Goal: Navigation & Orientation: Find specific page/section

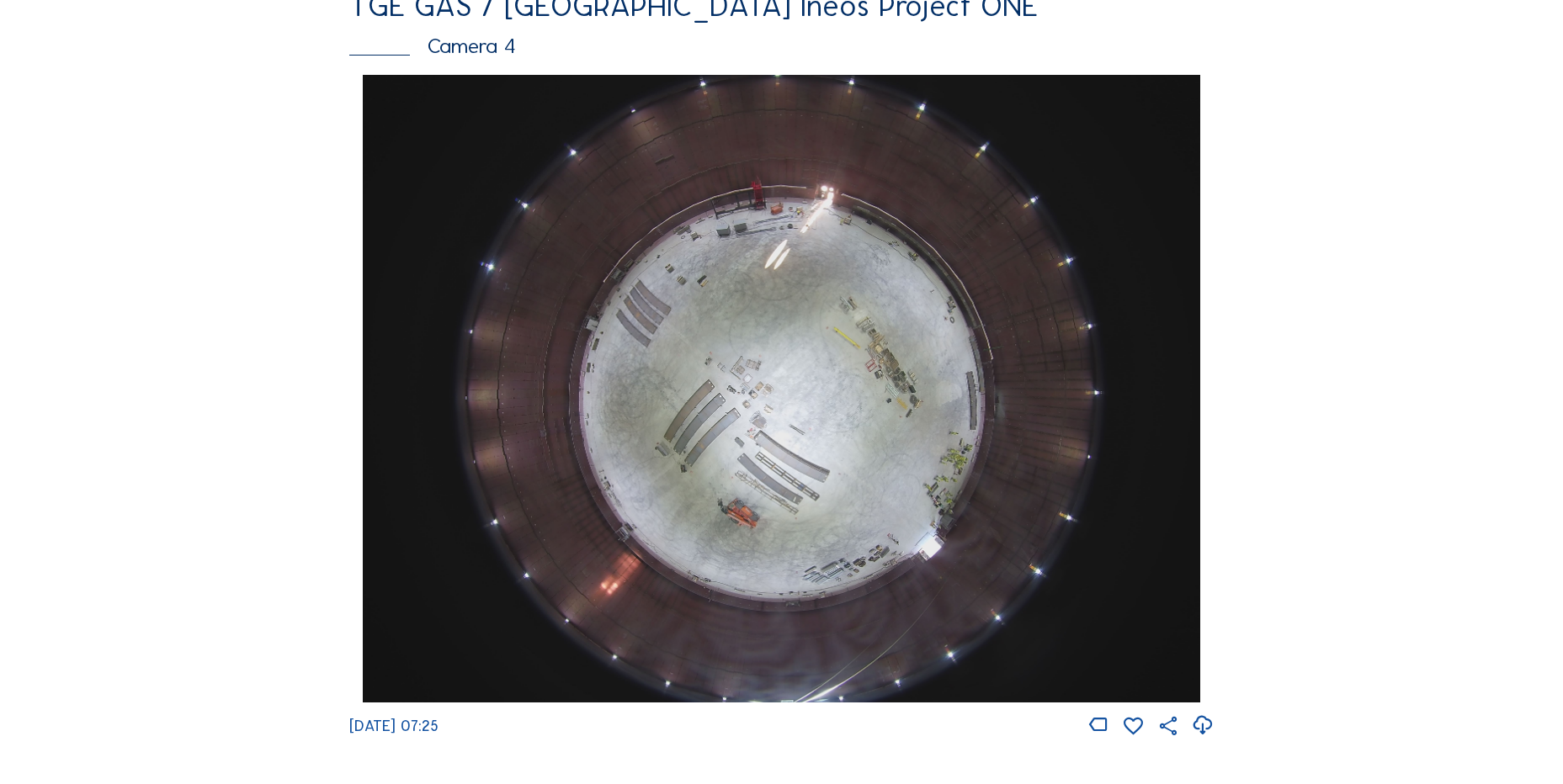
scroll to position [1514, 0]
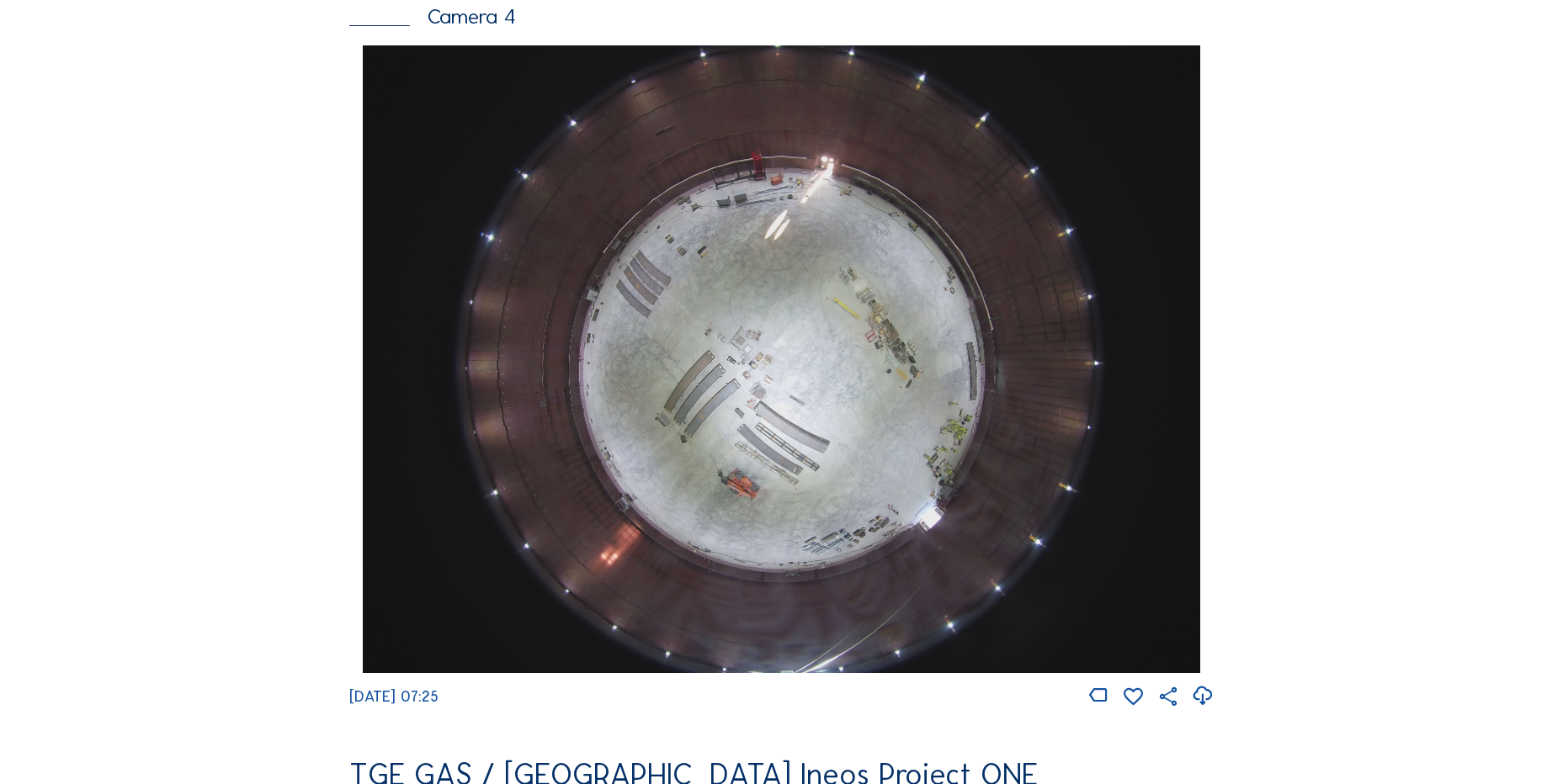
click at [1211, 709] on icon at bounding box center [1202, 696] width 22 height 27
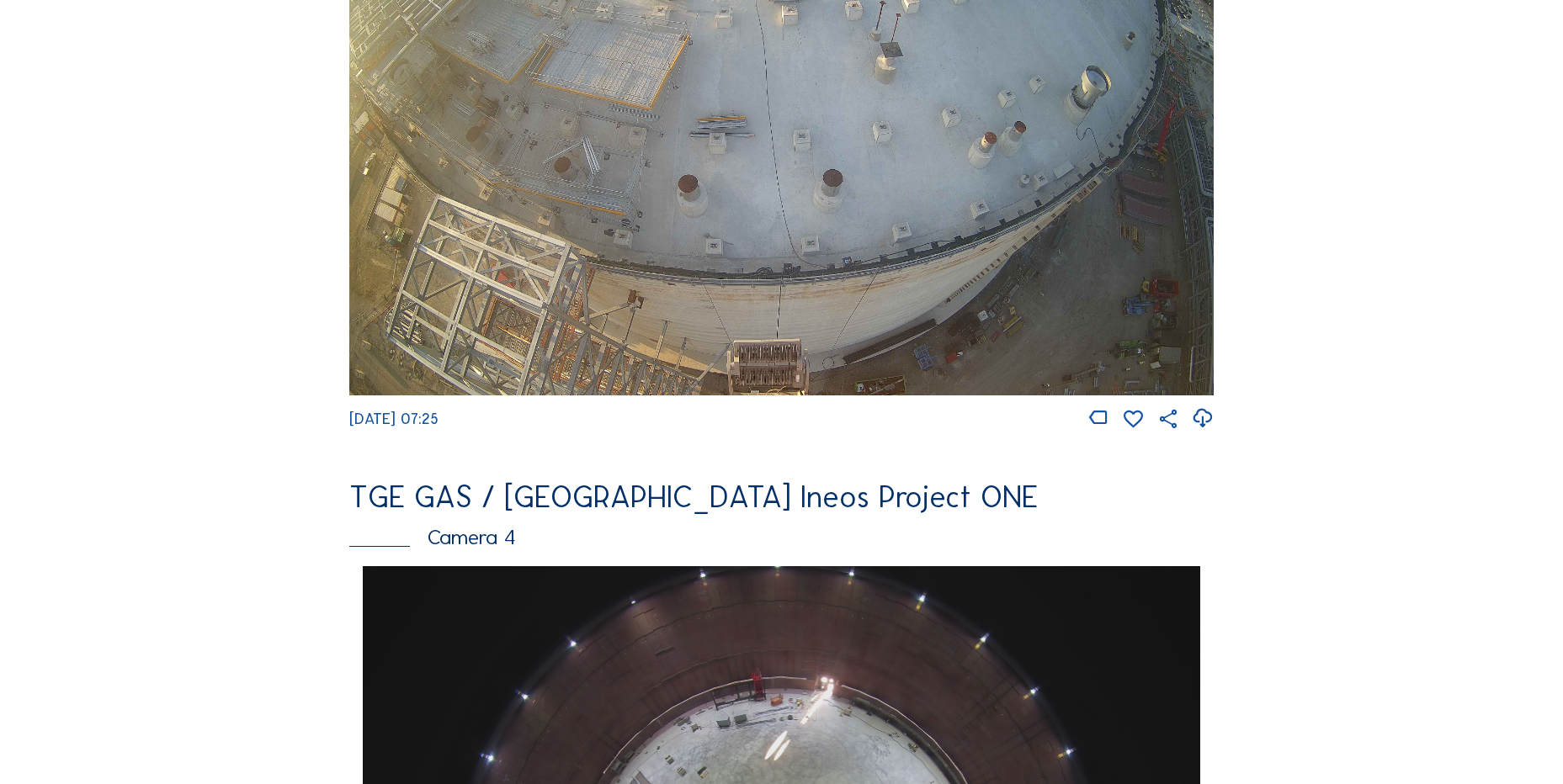
scroll to position [673, 0]
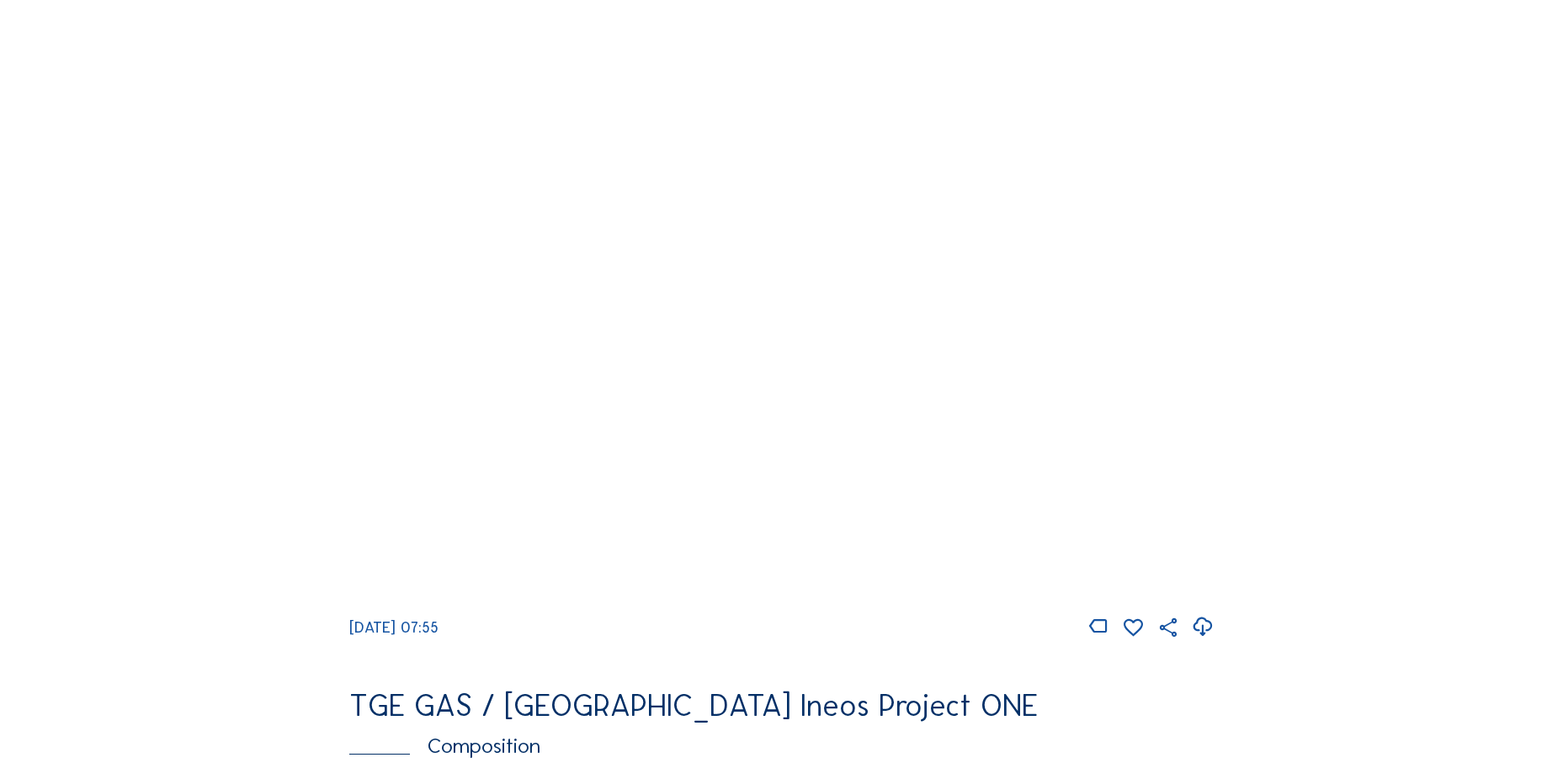
scroll to position [1766, 0]
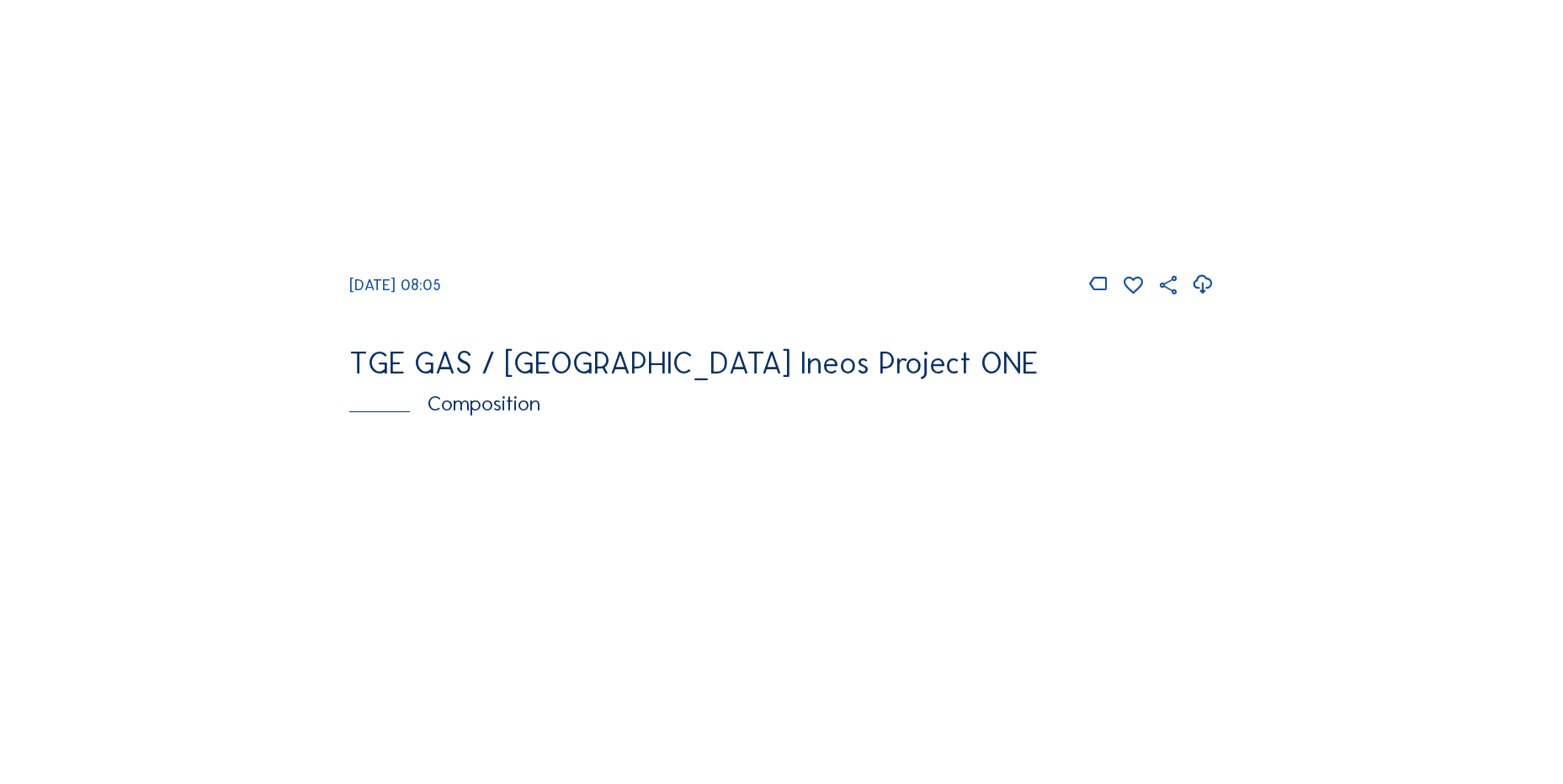
scroll to position [2019, 0]
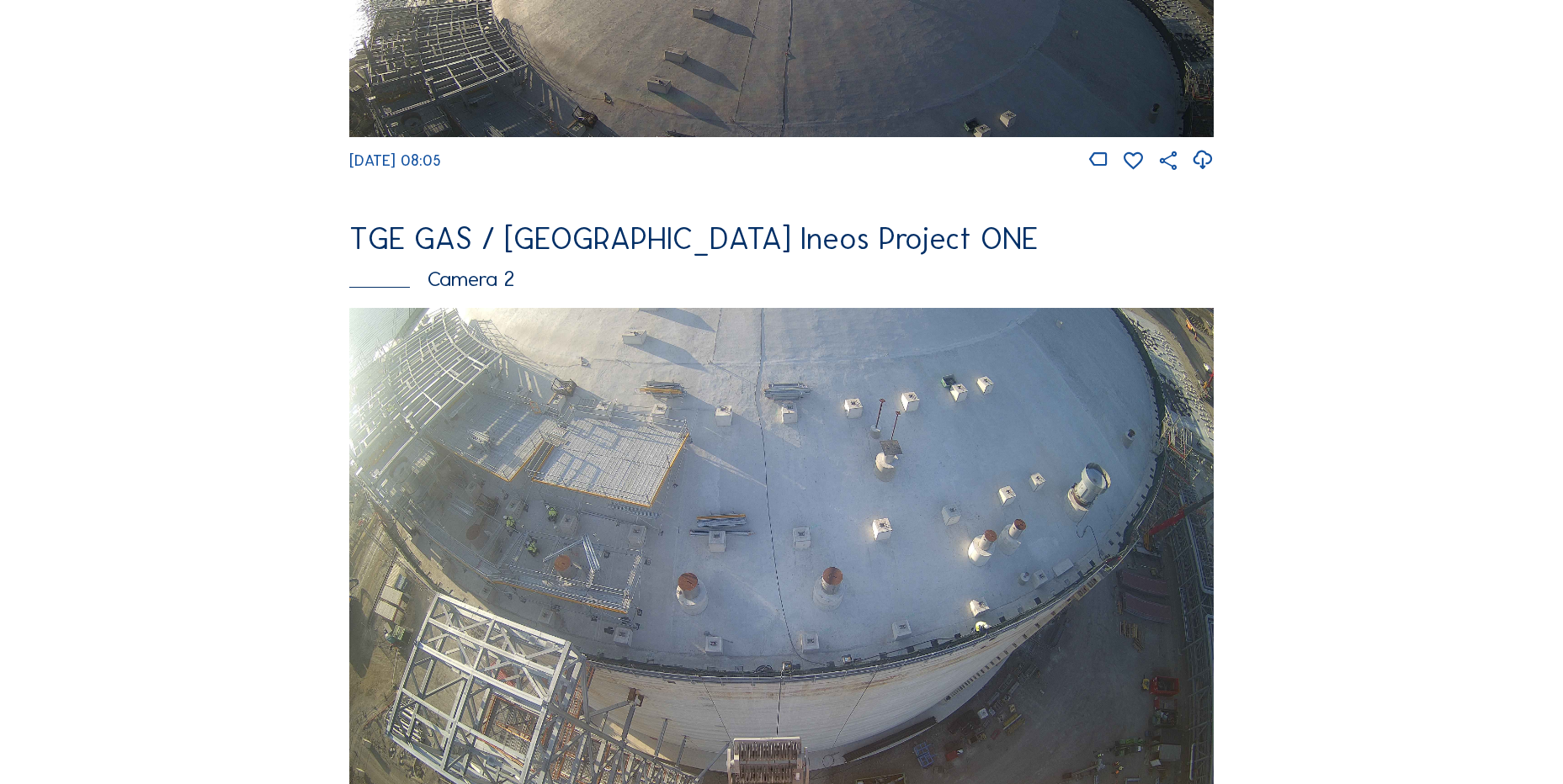
scroll to position [589, 0]
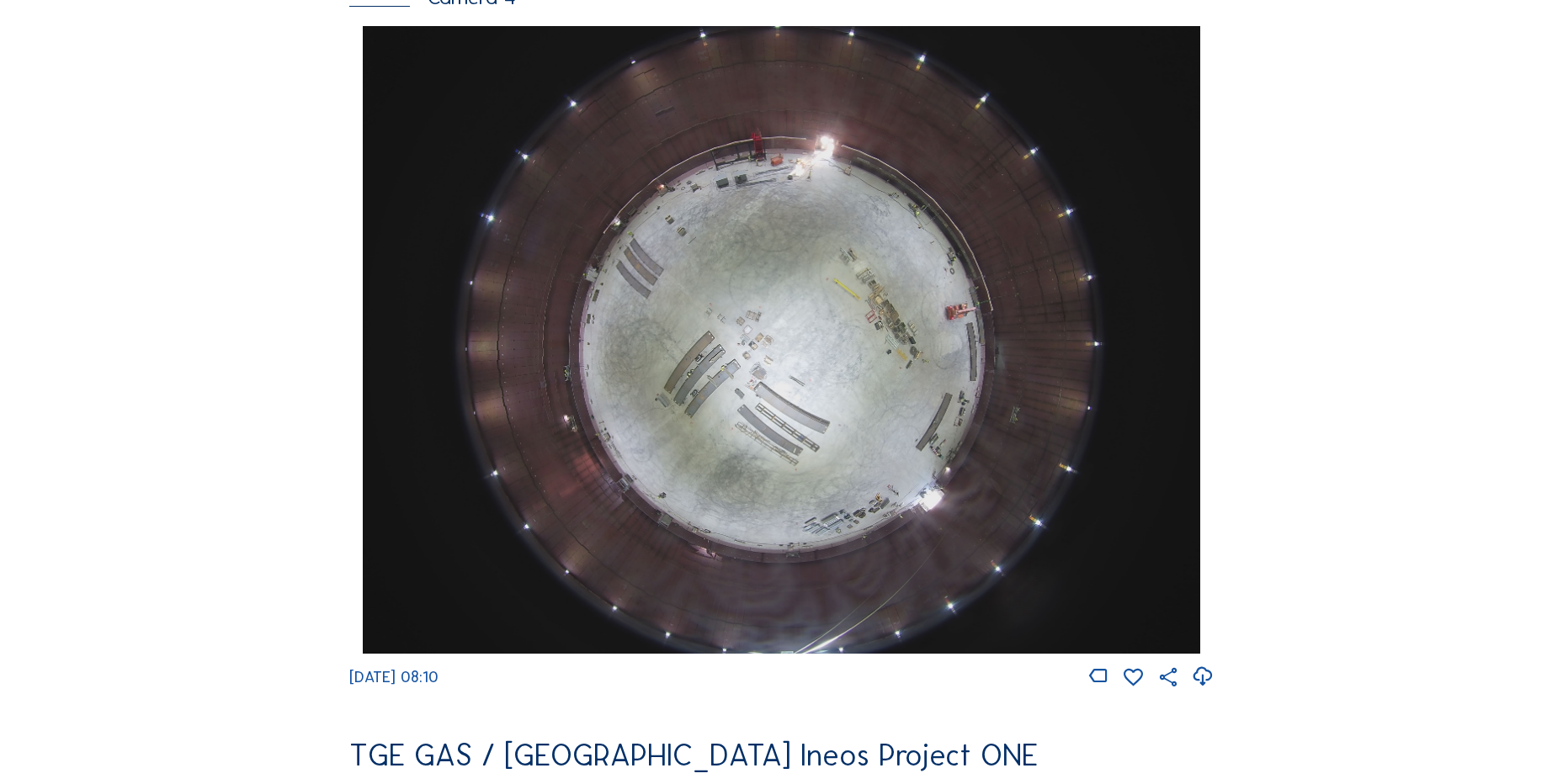
scroll to position [1766, 0]
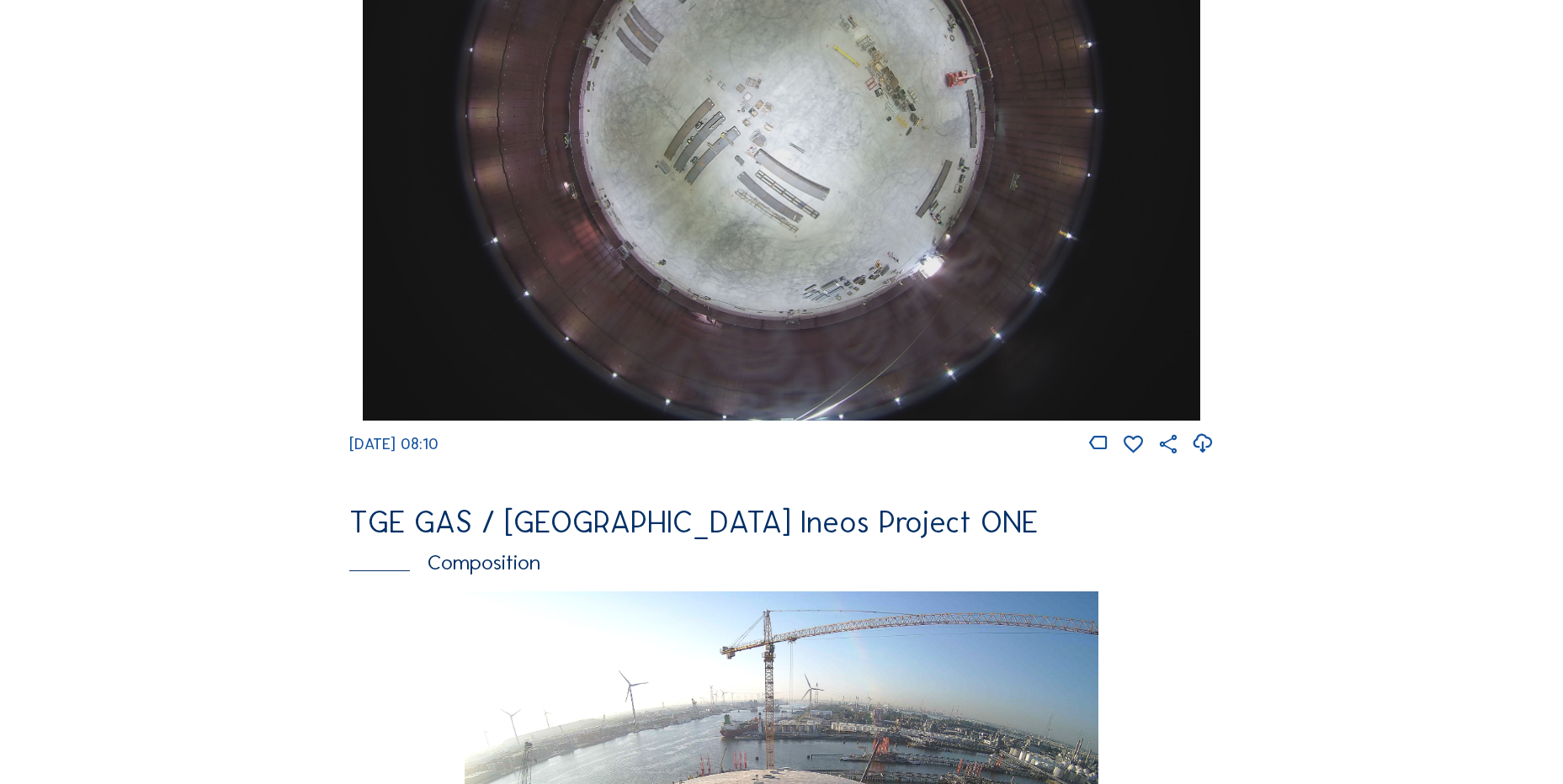
click at [1200, 456] on icon at bounding box center [1202, 443] width 22 height 27
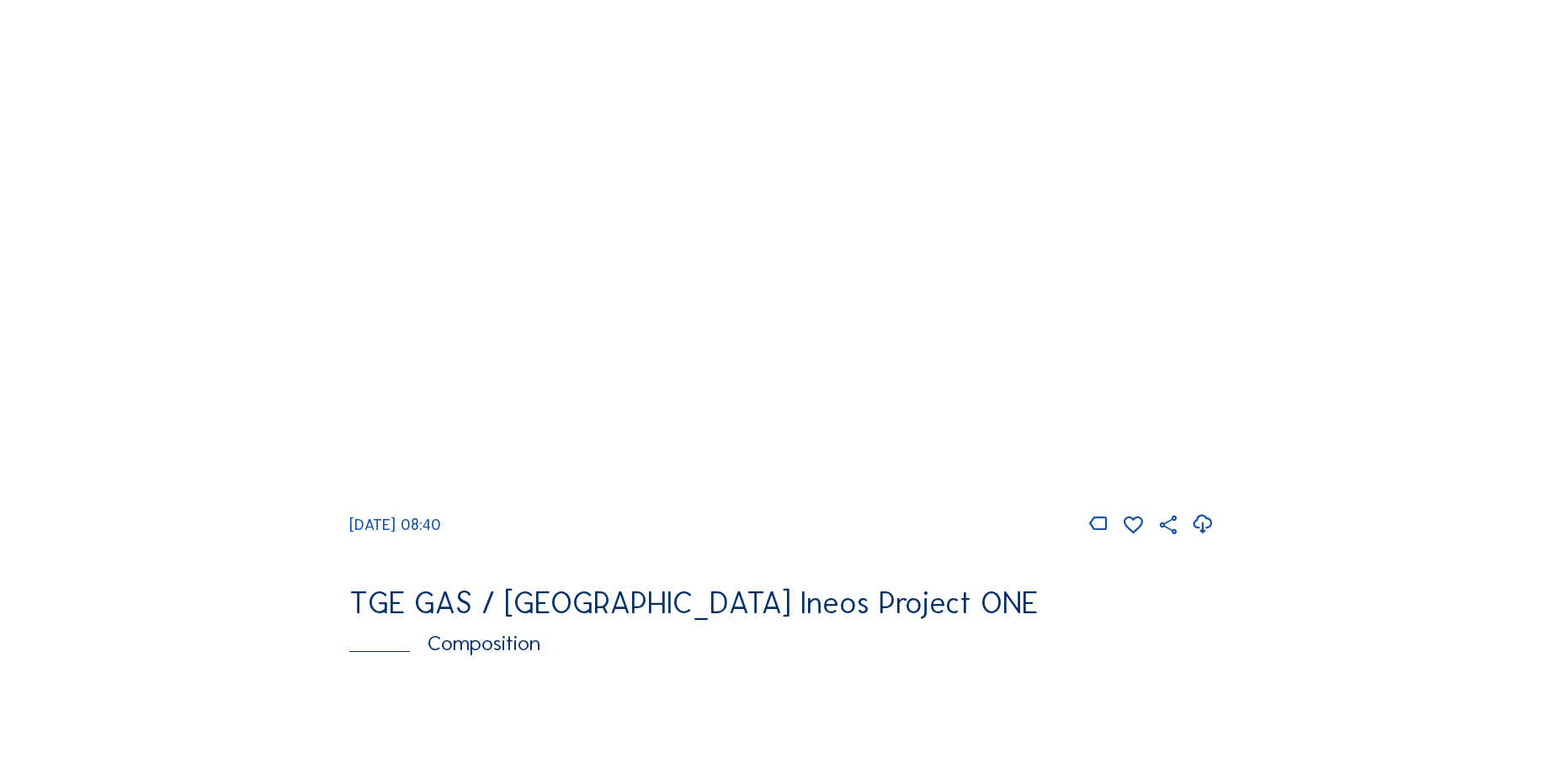
scroll to position [1851, 0]
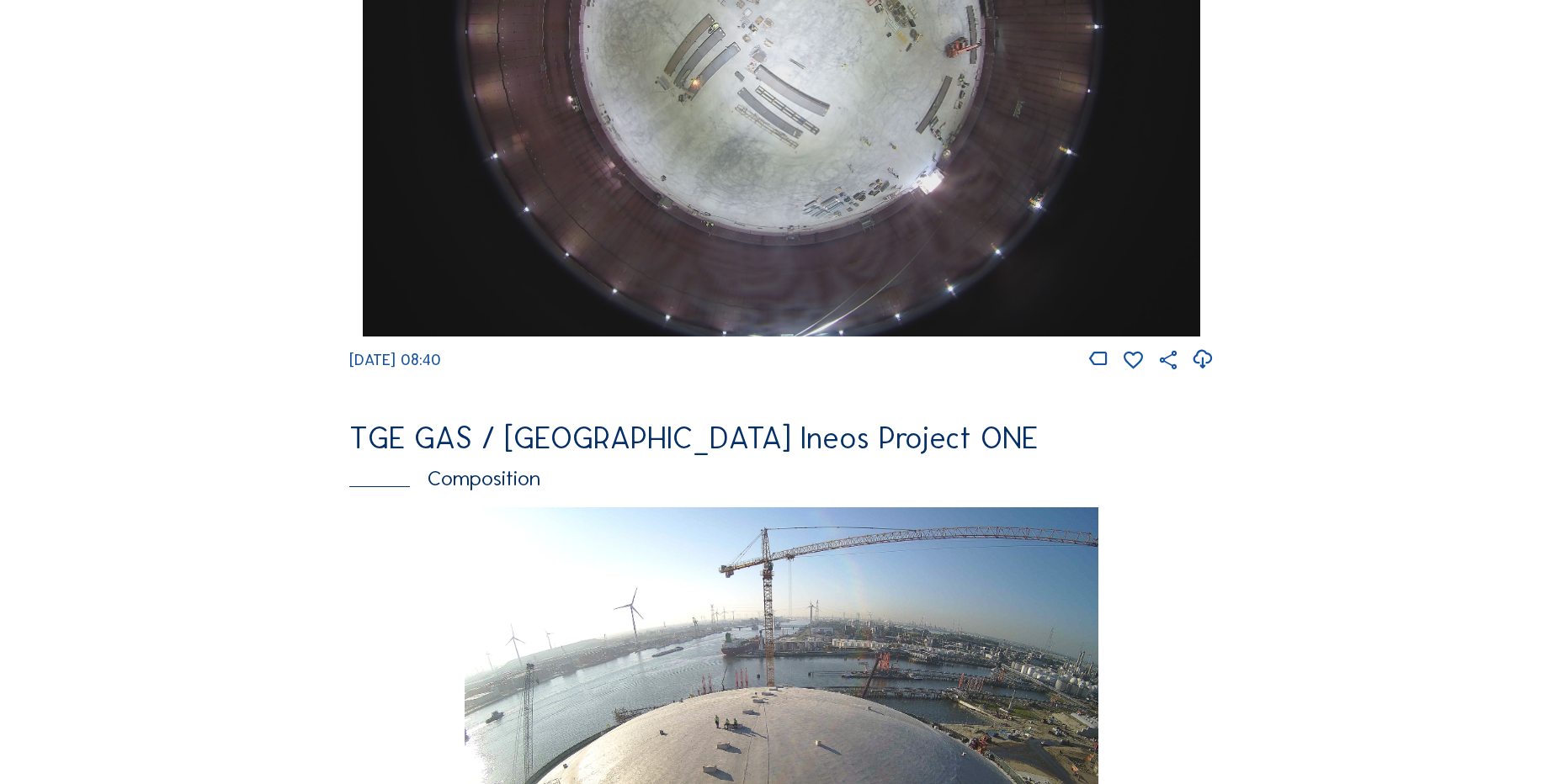
click at [1195, 374] on icon at bounding box center [1202, 359] width 22 height 27
click at [350, 483] on div "Composition" at bounding box center [782, 478] width 865 height 21
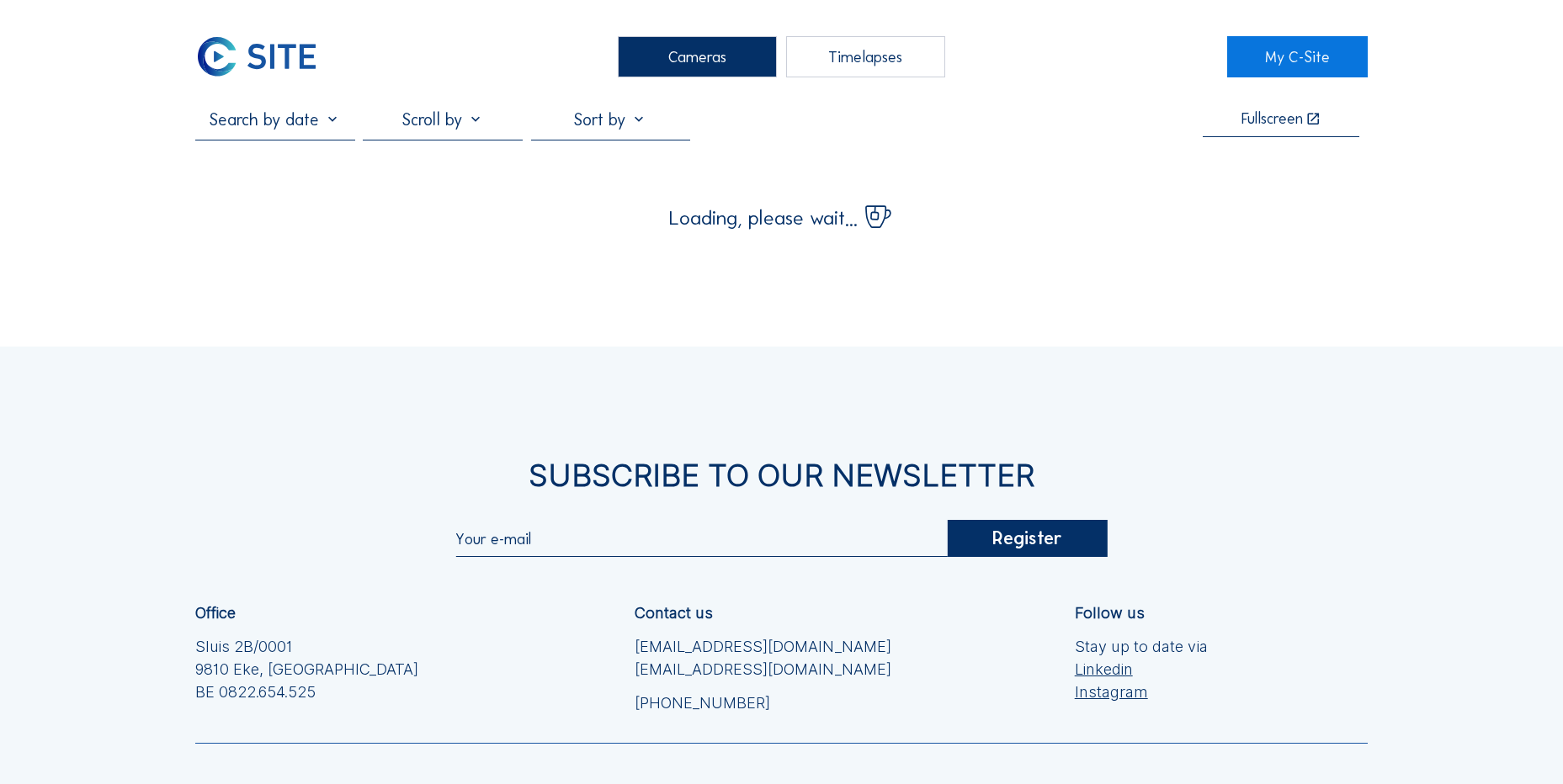
click at [291, 69] on img at bounding box center [257, 57] width 123 height 41
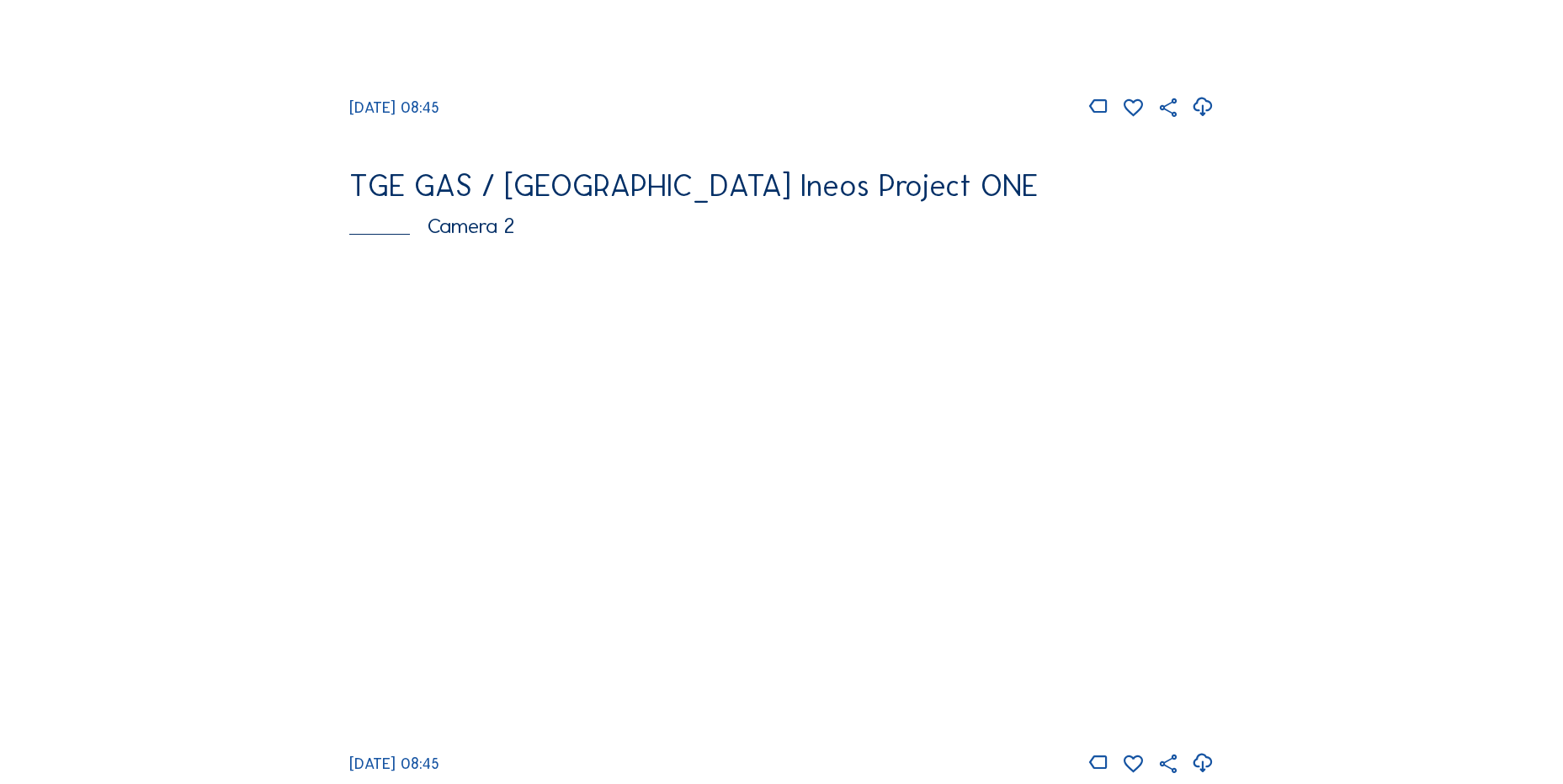
scroll to position [757, 0]
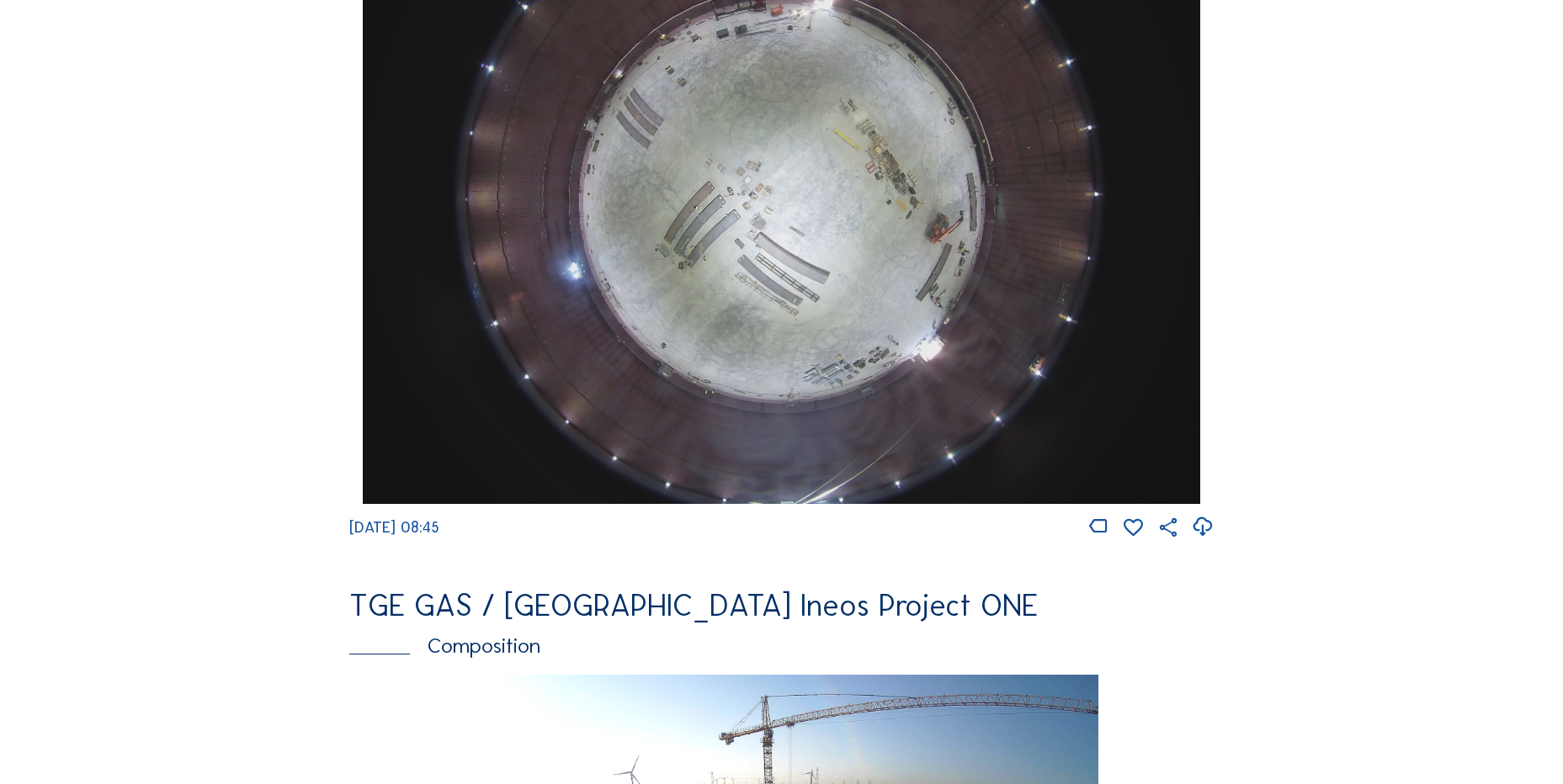
scroll to position [1514, 0]
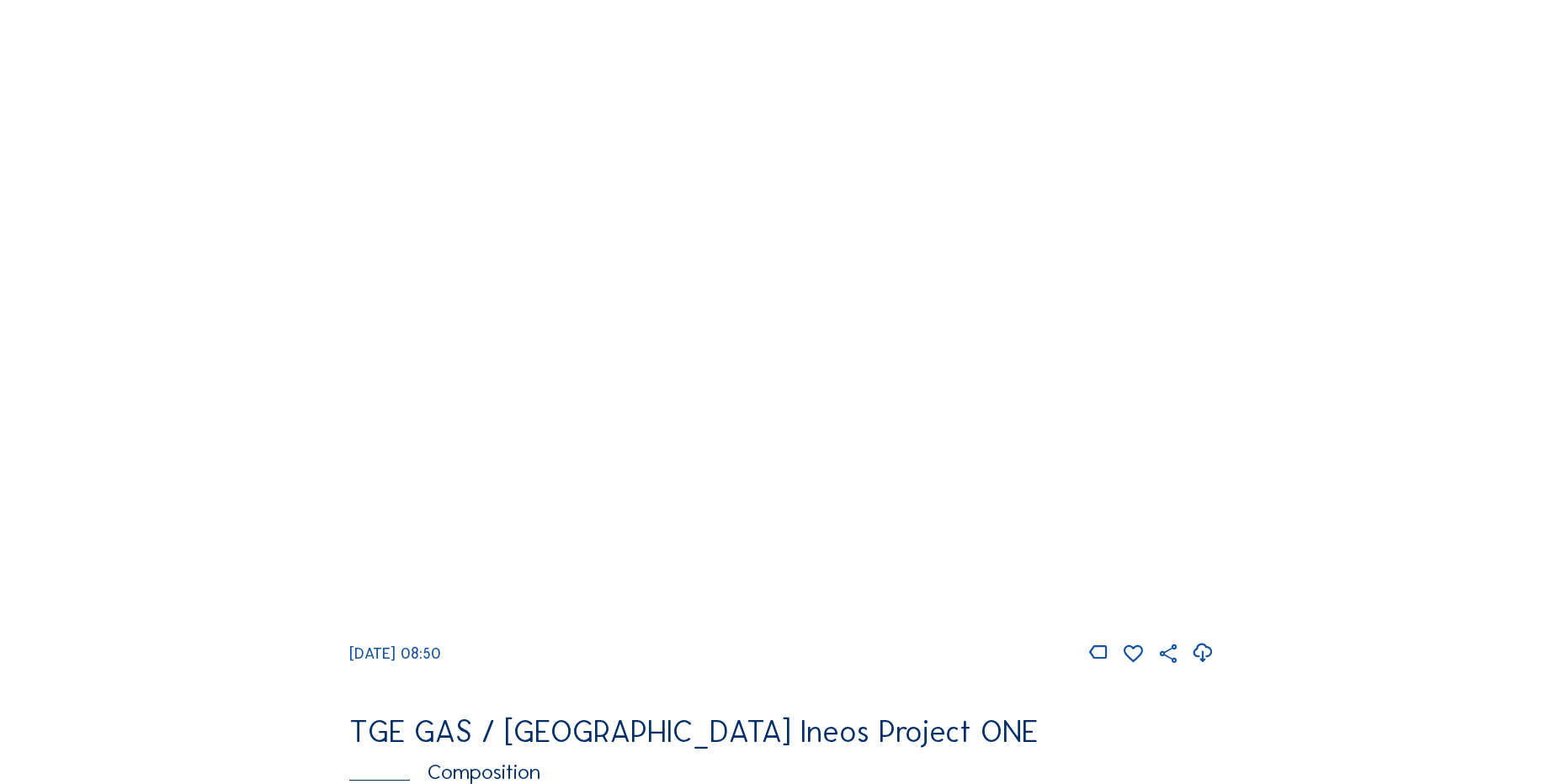
scroll to position [1766, 0]
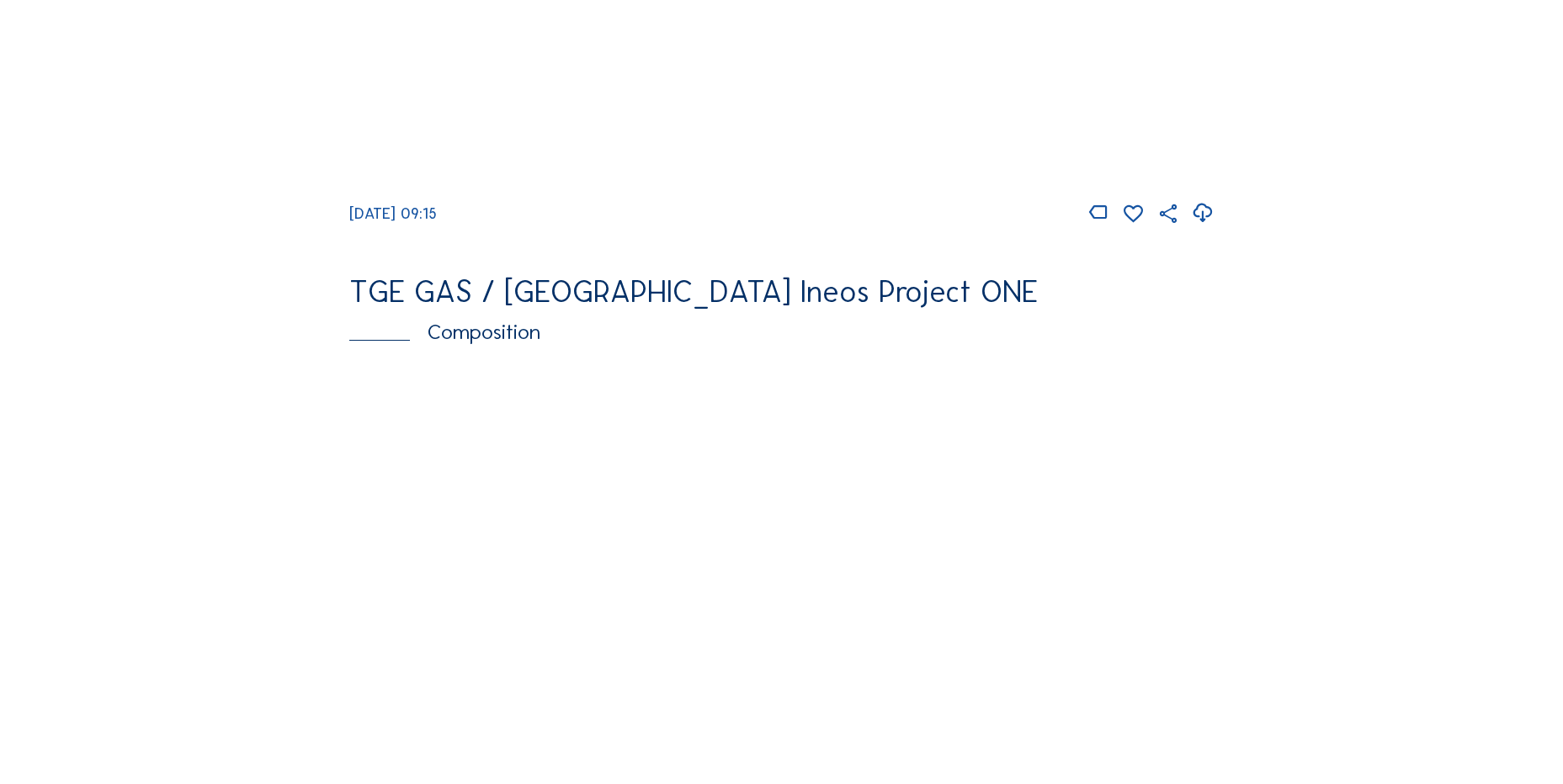
scroll to position [2103, 0]
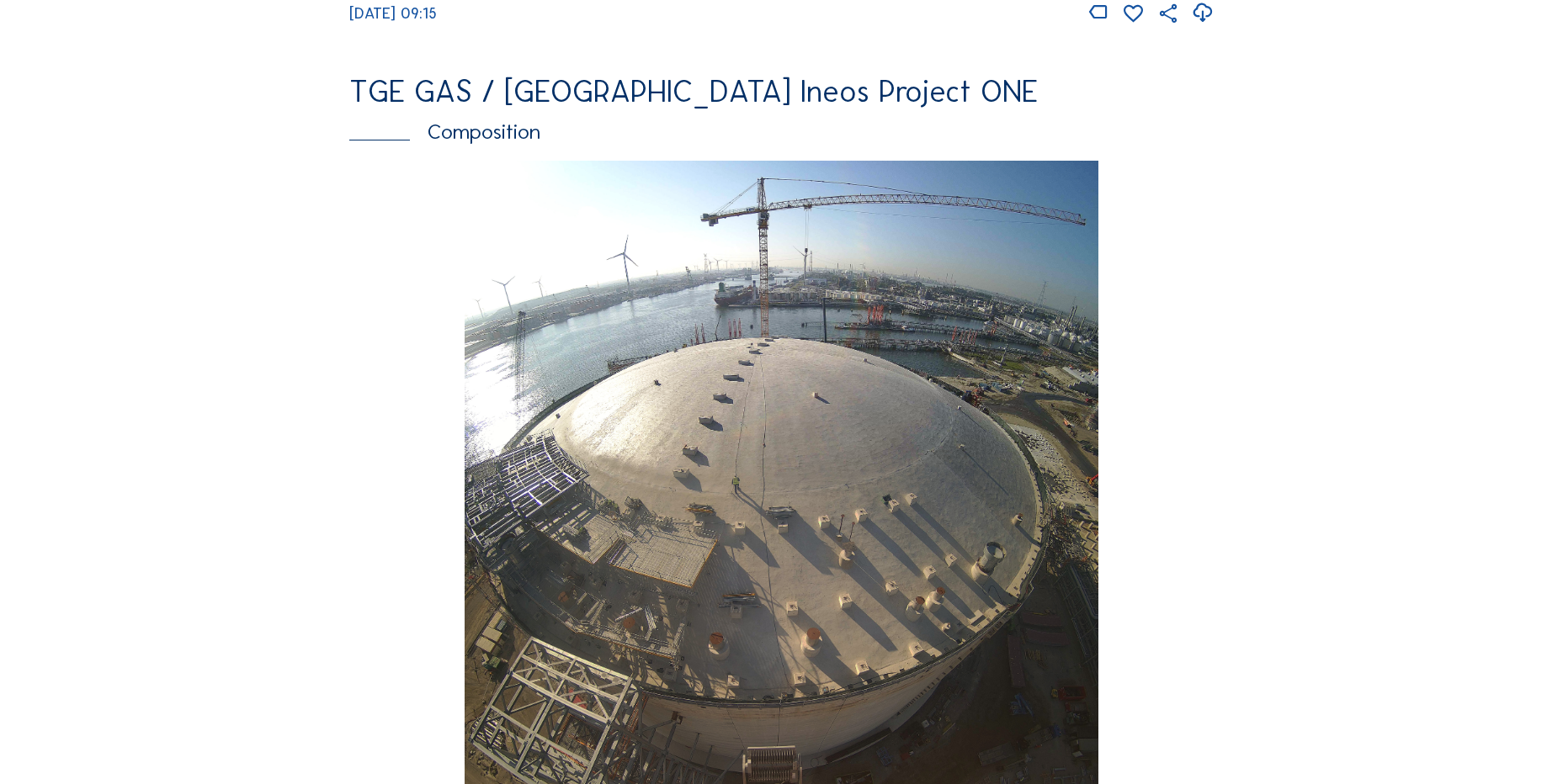
scroll to position [2608, 0]
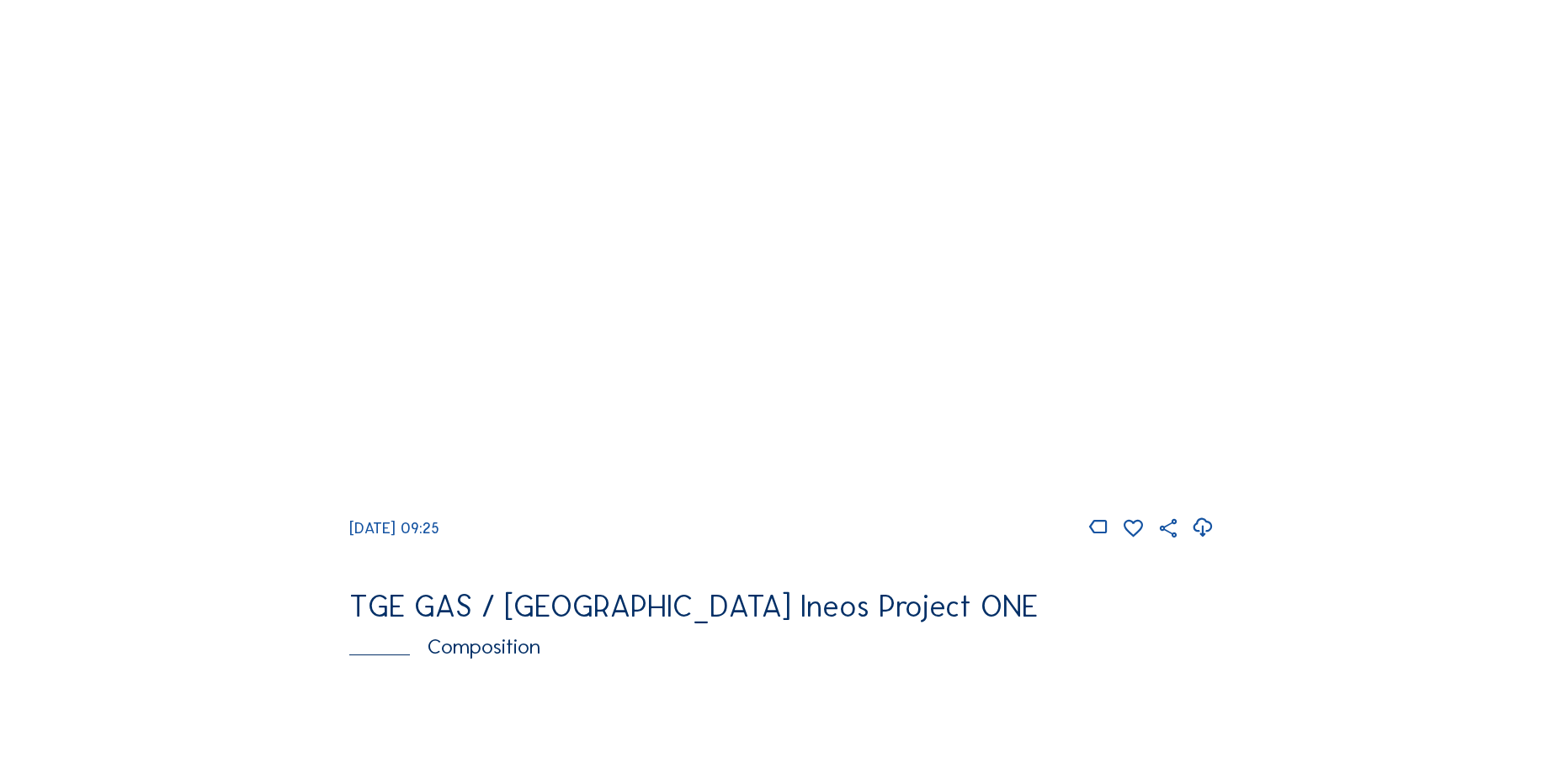
scroll to position [1514, 0]
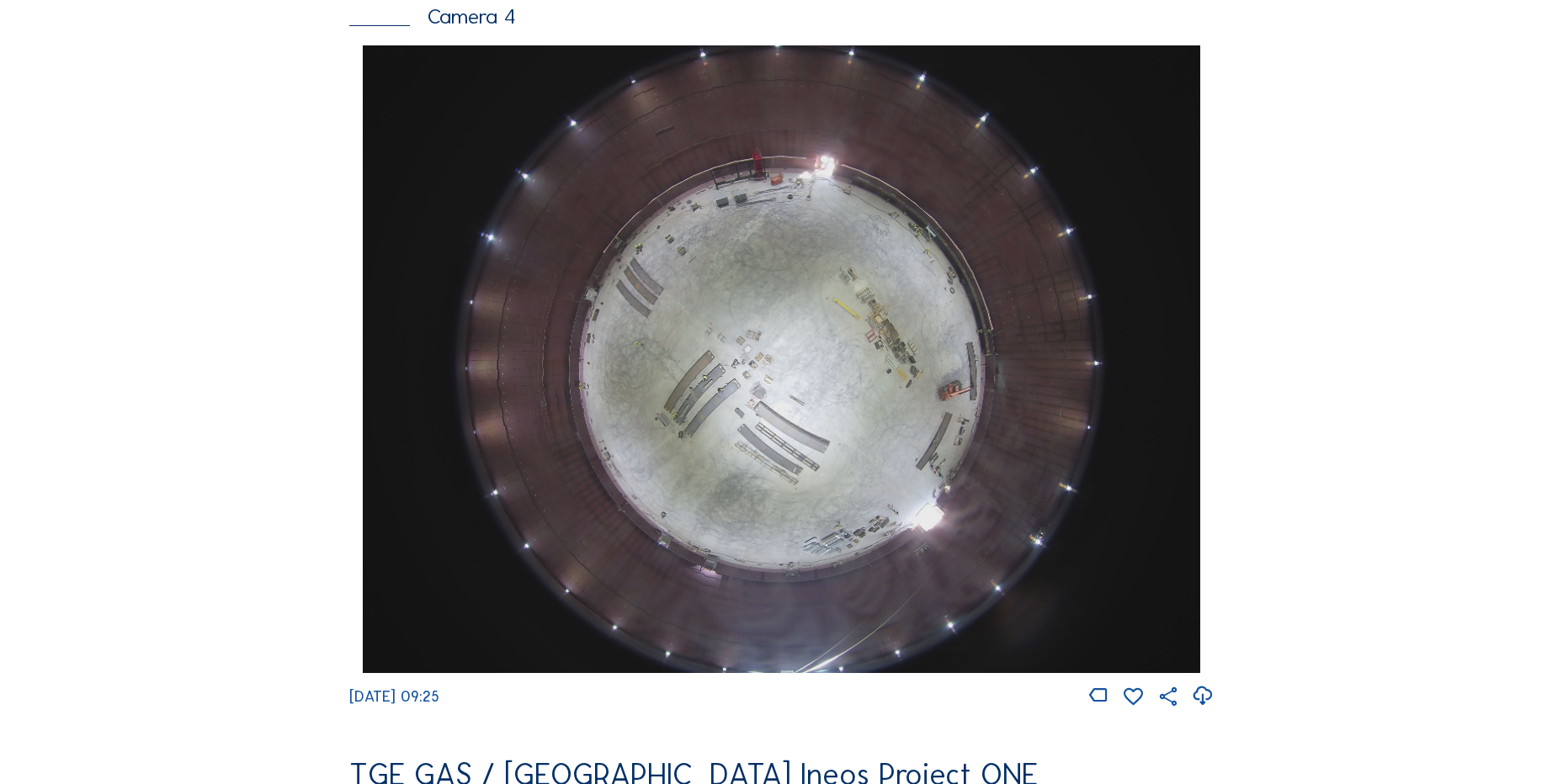
click at [1208, 710] on icon at bounding box center [1202, 696] width 22 height 27
click at [237, 592] on div "Feed Photo Show Map Search Fullscreen TGE GAS / [GEOGRAPHIC_DATA] Ineos Project…" at bounding box center [782, 51] width 1172 height 2911
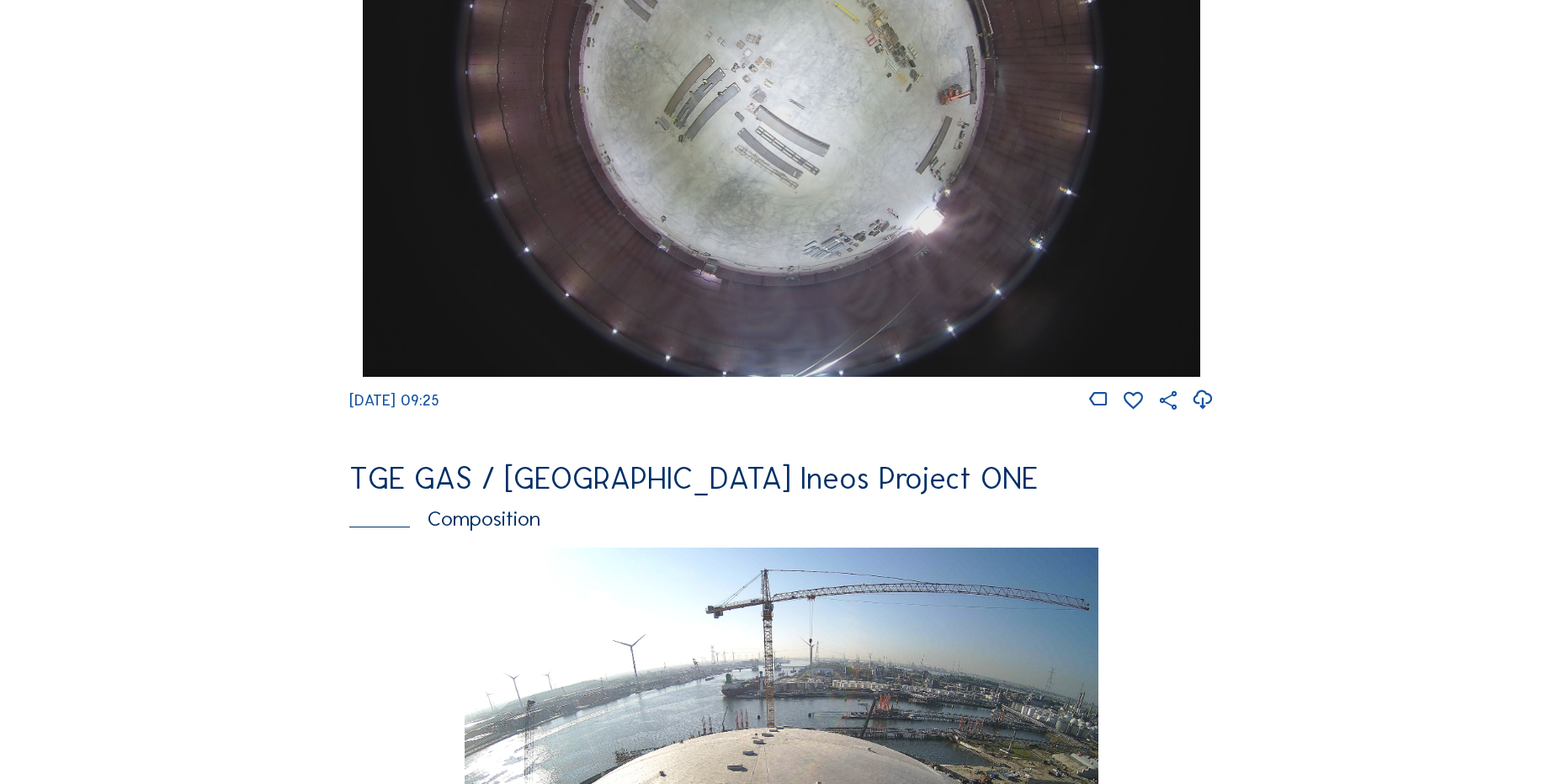
scroll to position [1598, 0]
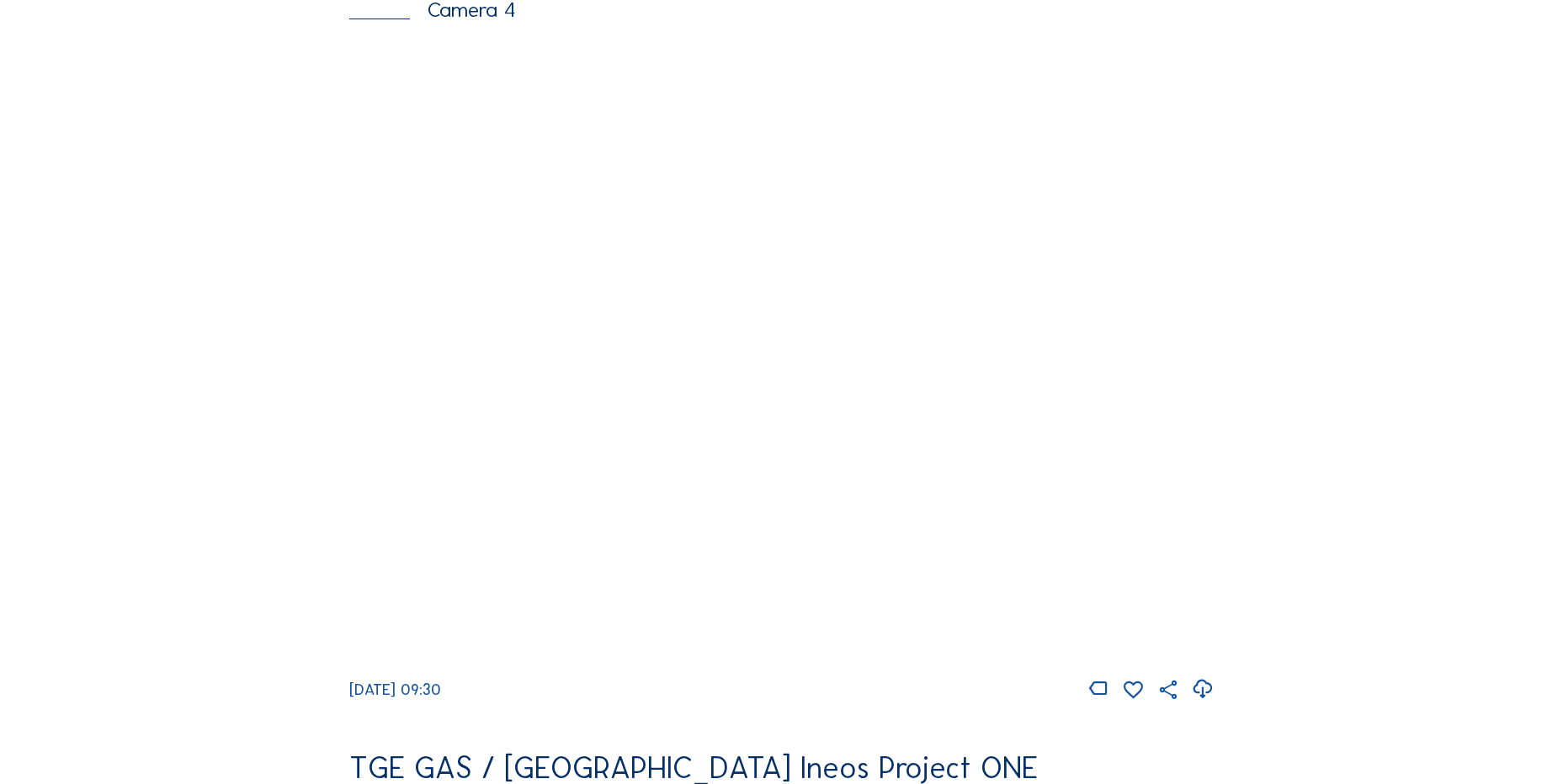
scroll to position [1514, 0]
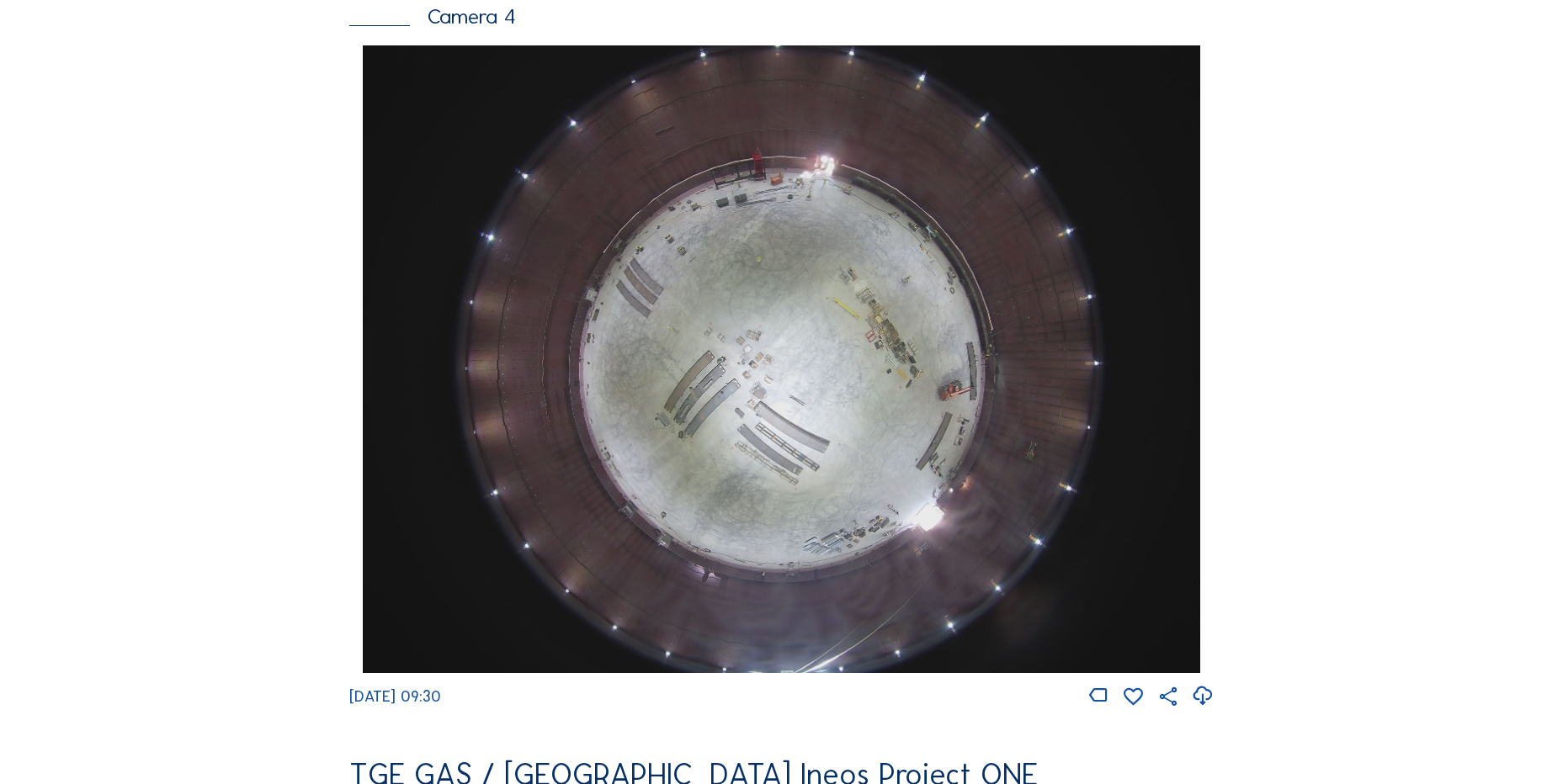
click at [192, 319] on div "Cameras Timelapses My C-Site Feed Photo Show Map Search Fullscreen TGE GAS / [G…" at bounding box center [782, 365] width 1563 height 3759
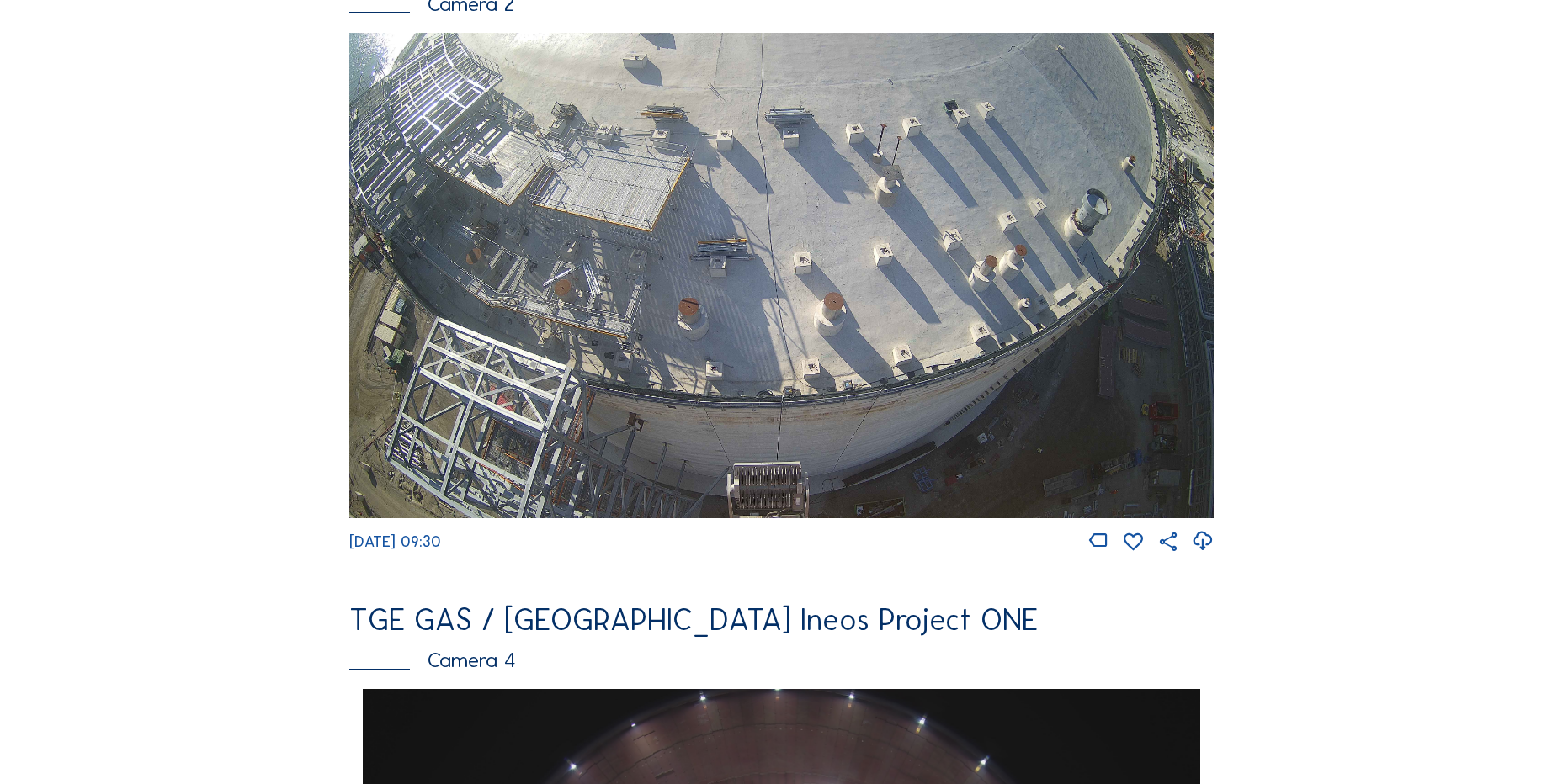
scroll to position [842, 0]
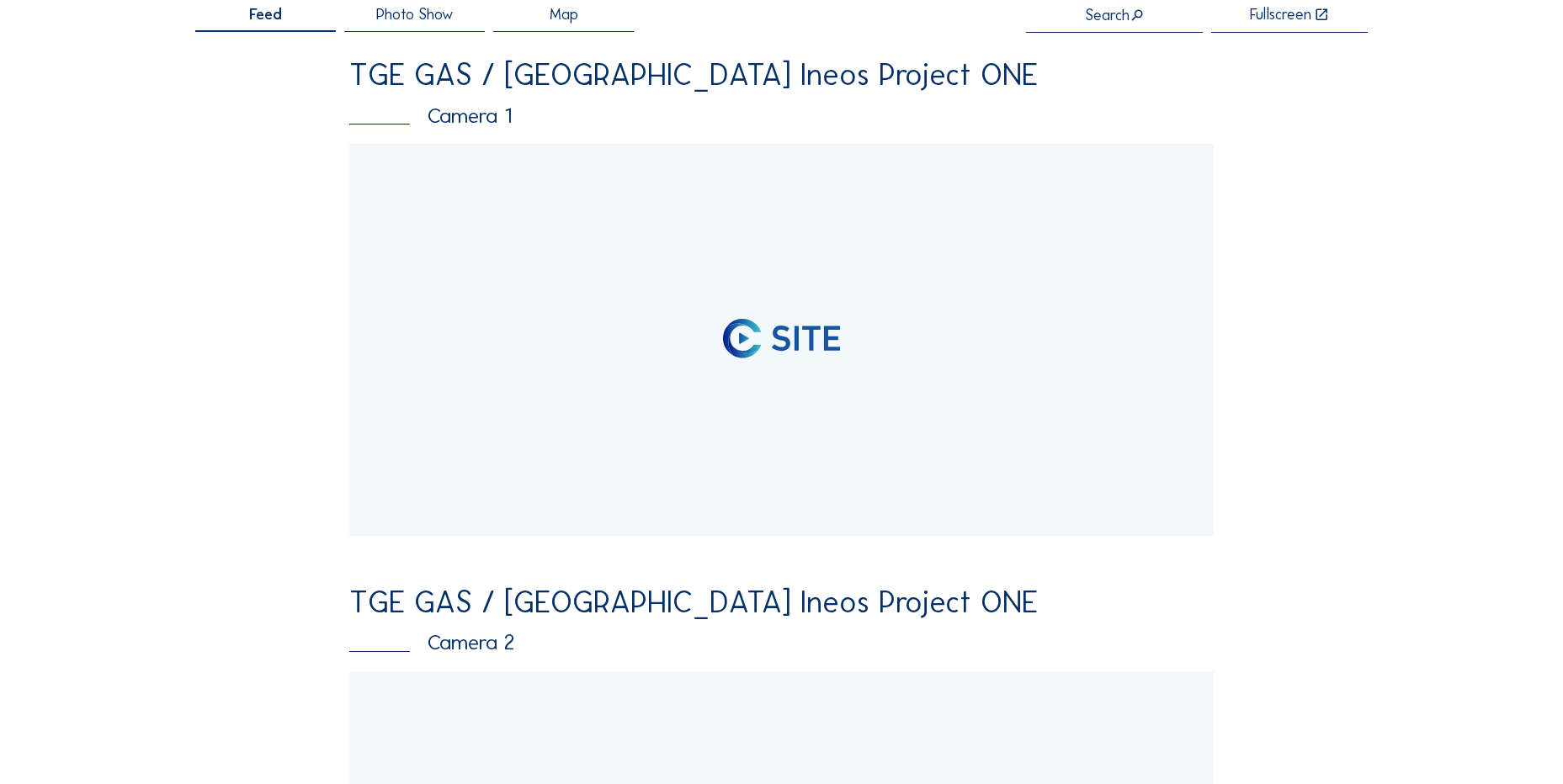
scroll to position [252, 0]
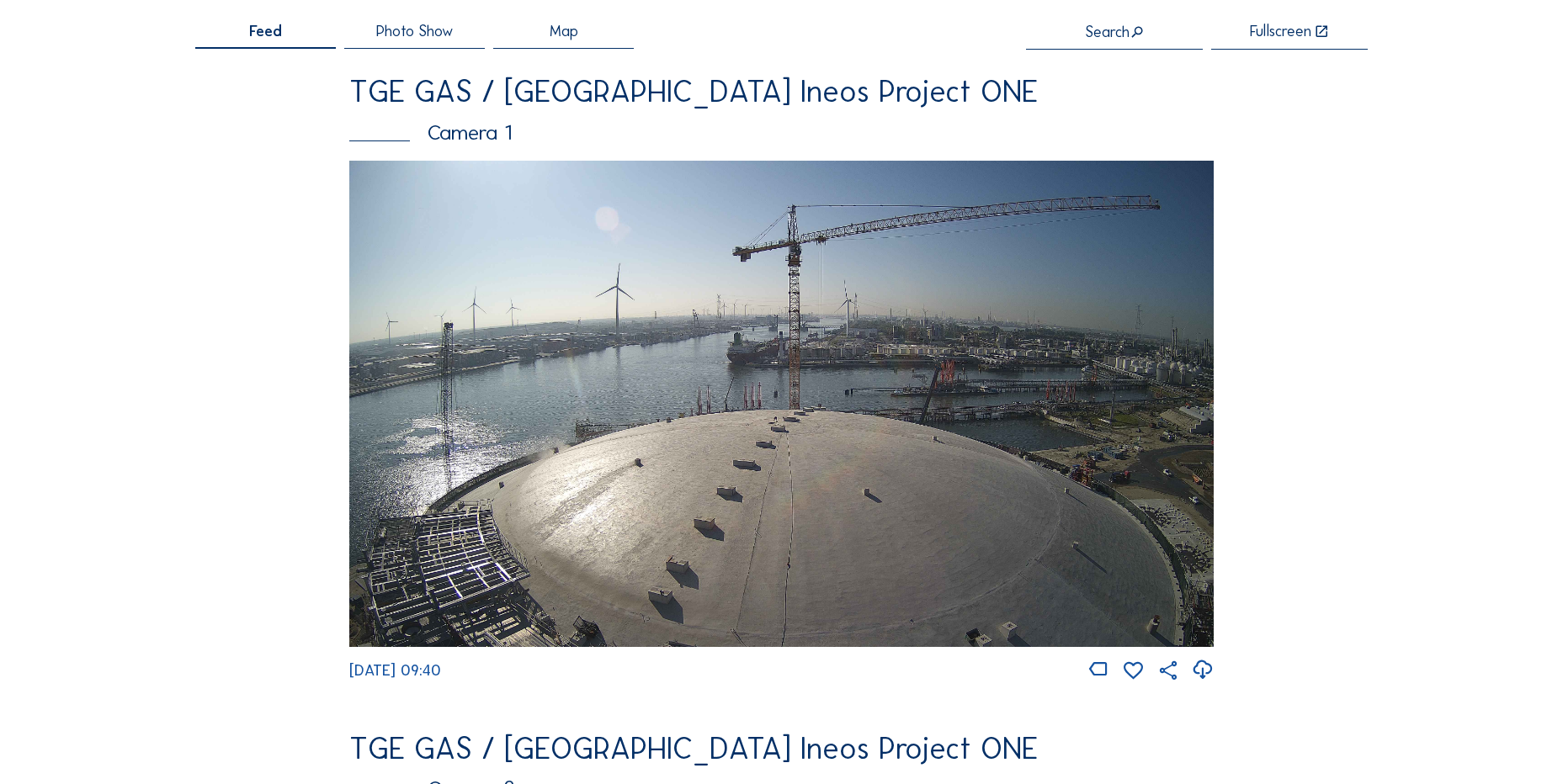
scroll to position [84, 0]
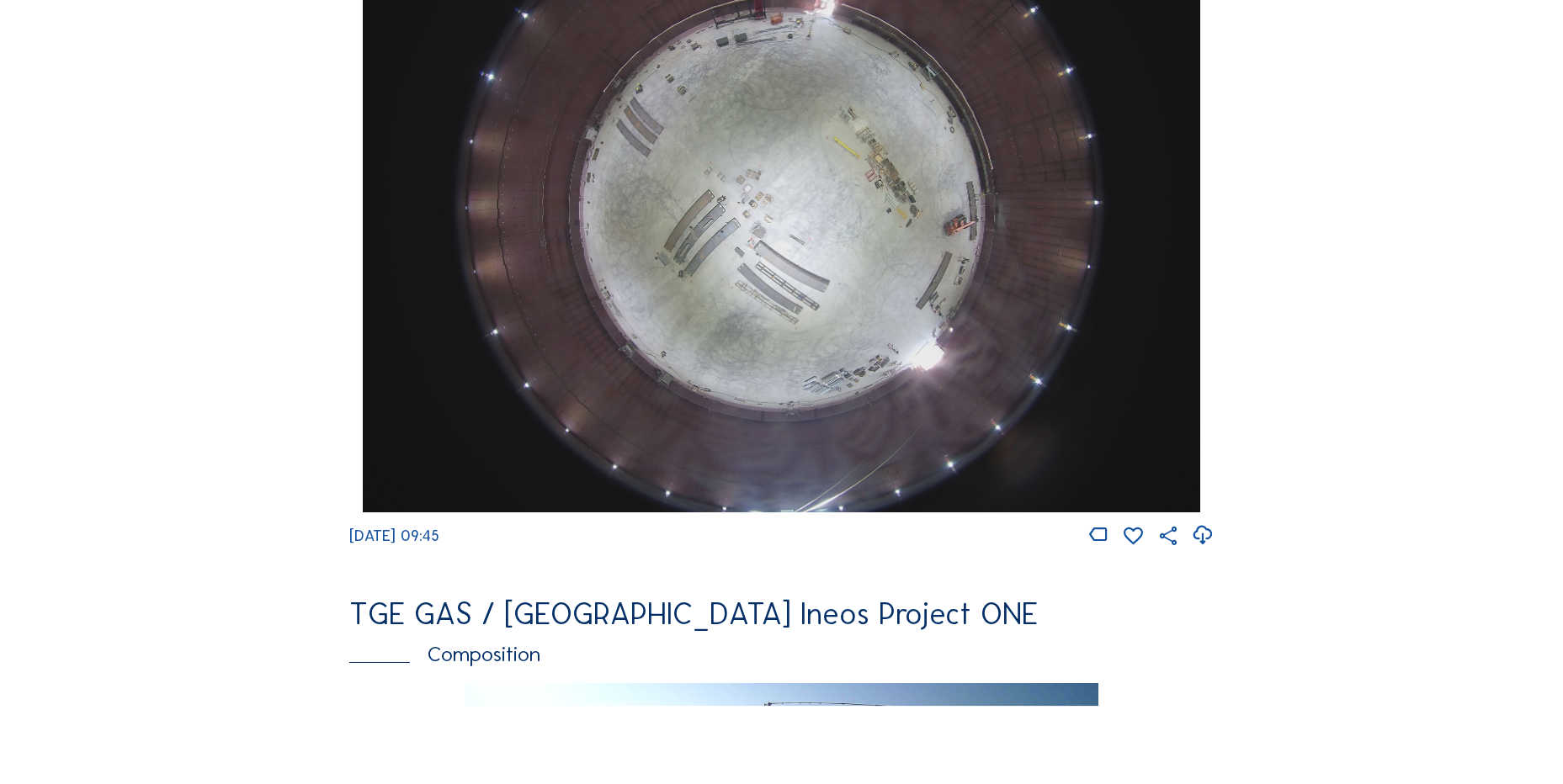
scroll to position [1682, 0]
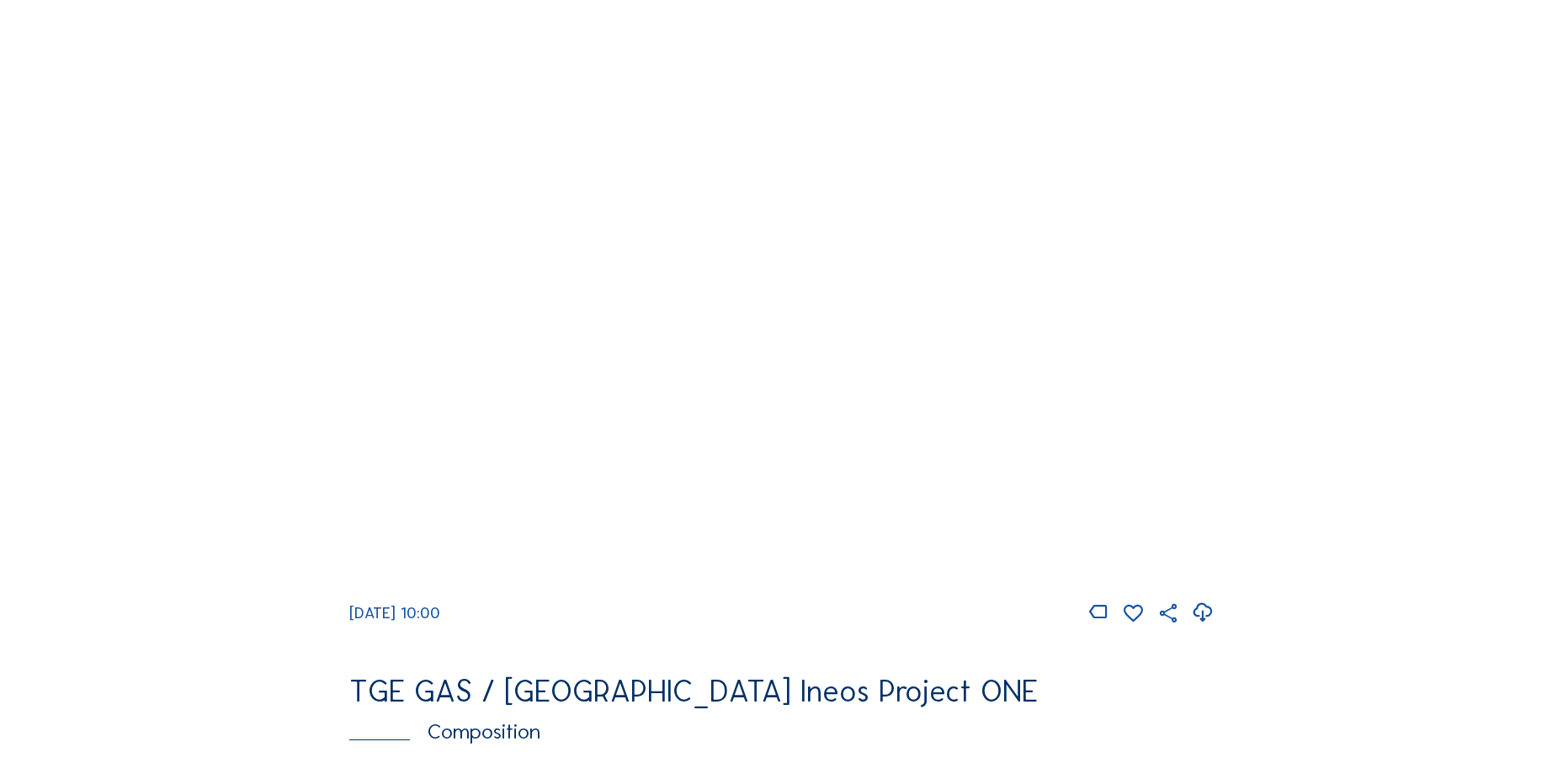
scroll to position [1598, 0]
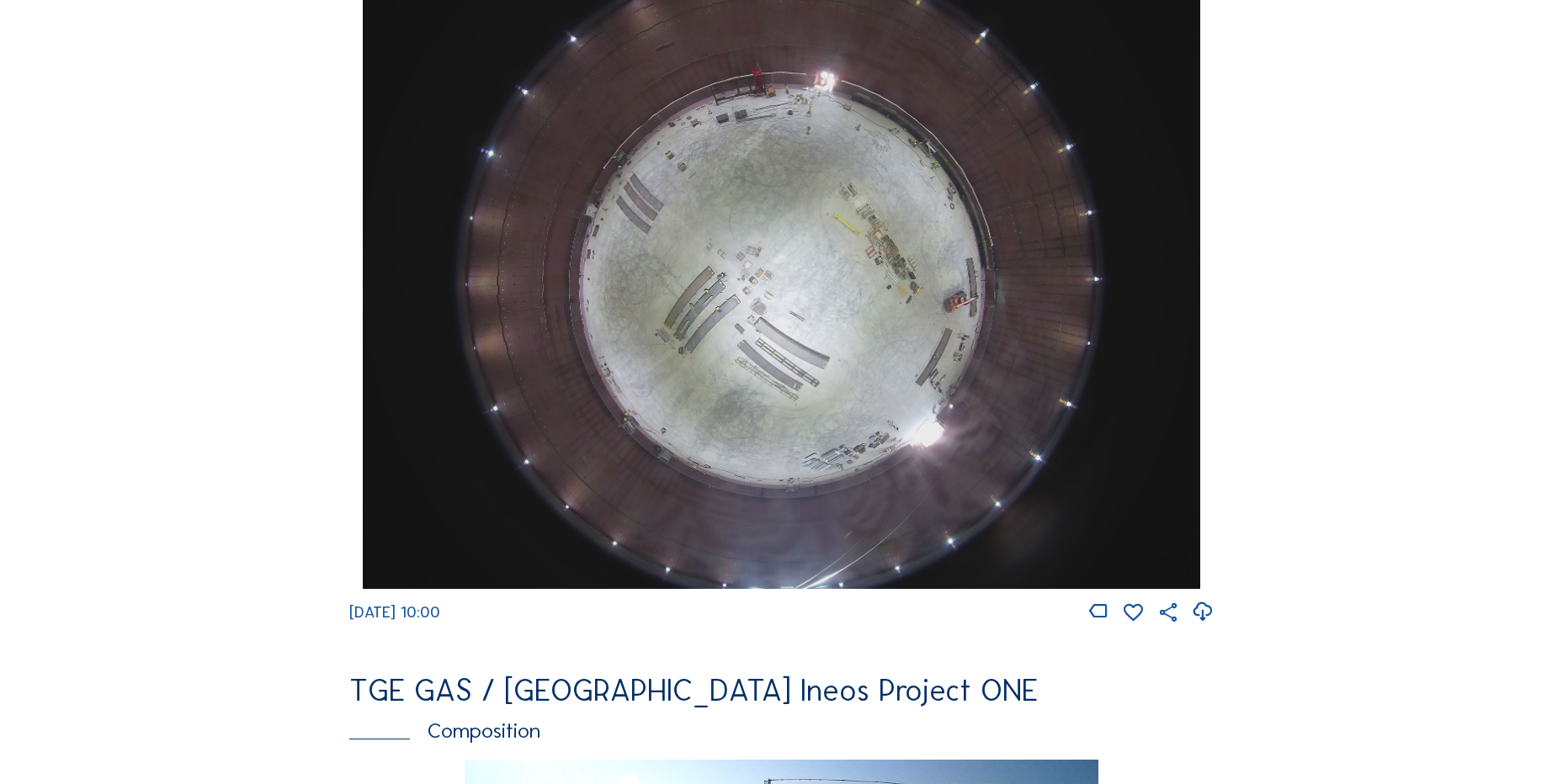
click at [1210, 626] on icon at bounding box center [1202, 612] width 22 height 27
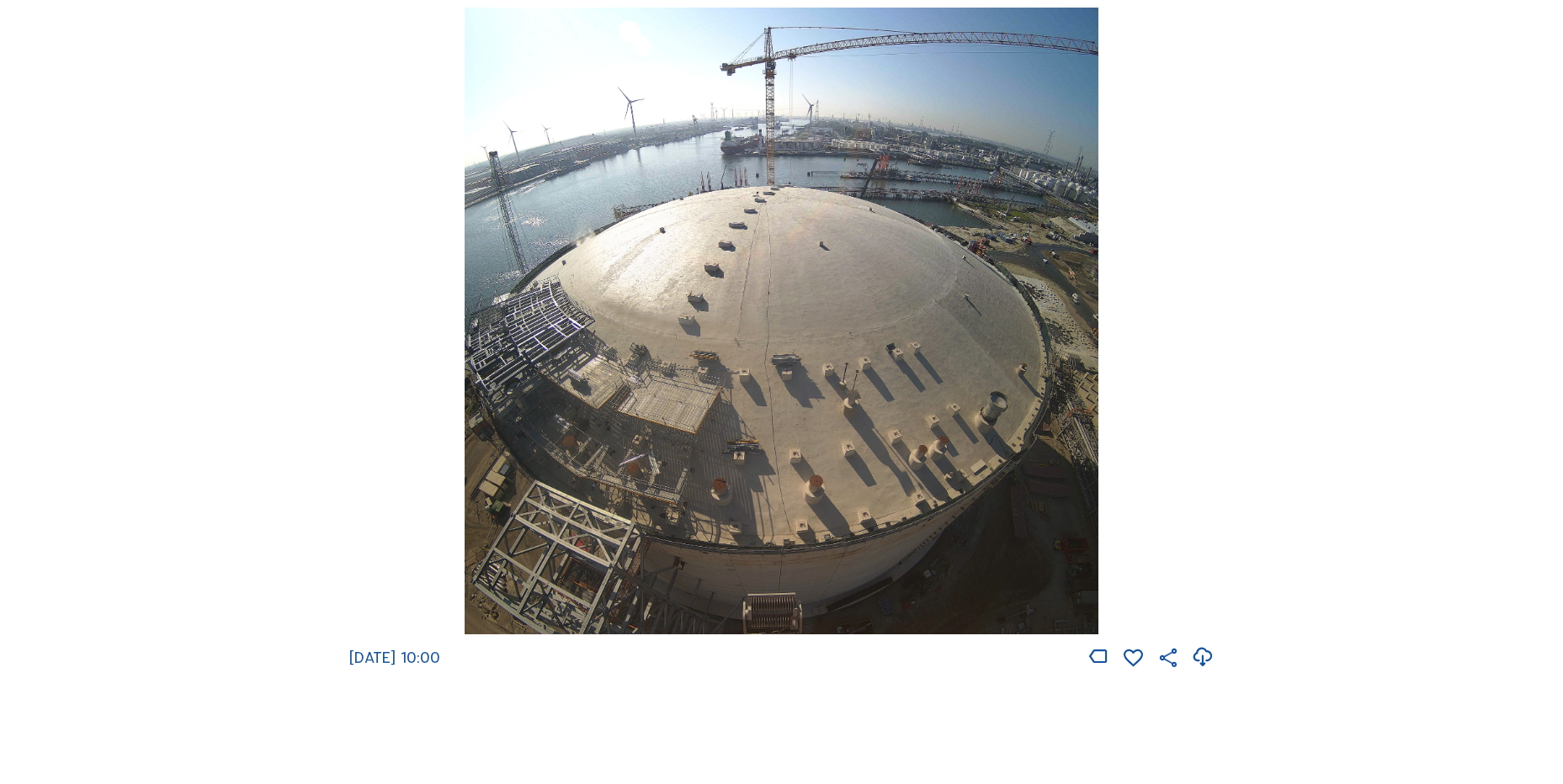
scroll to position [2356, 0]
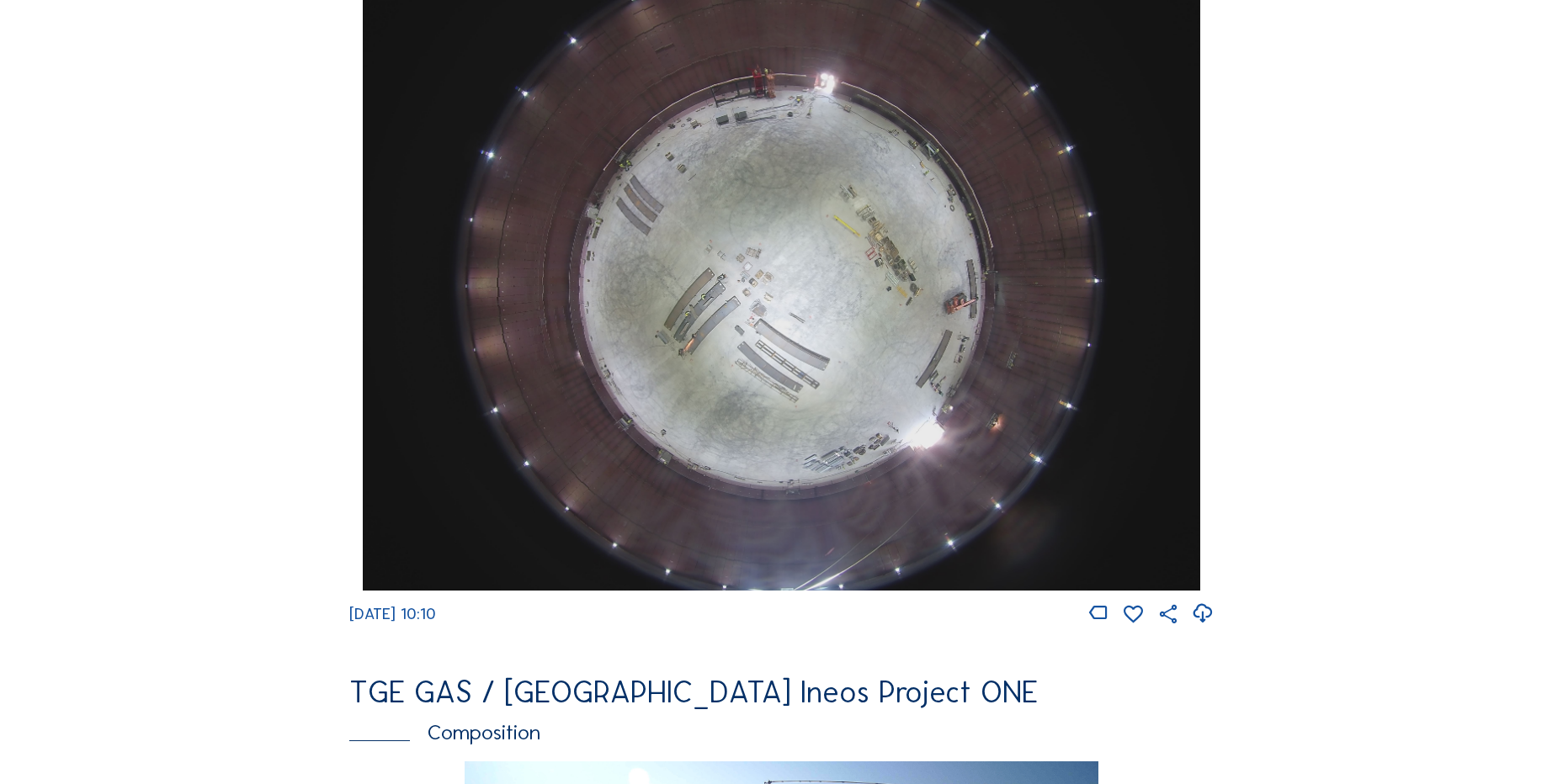
scroll to position [1598, 0]
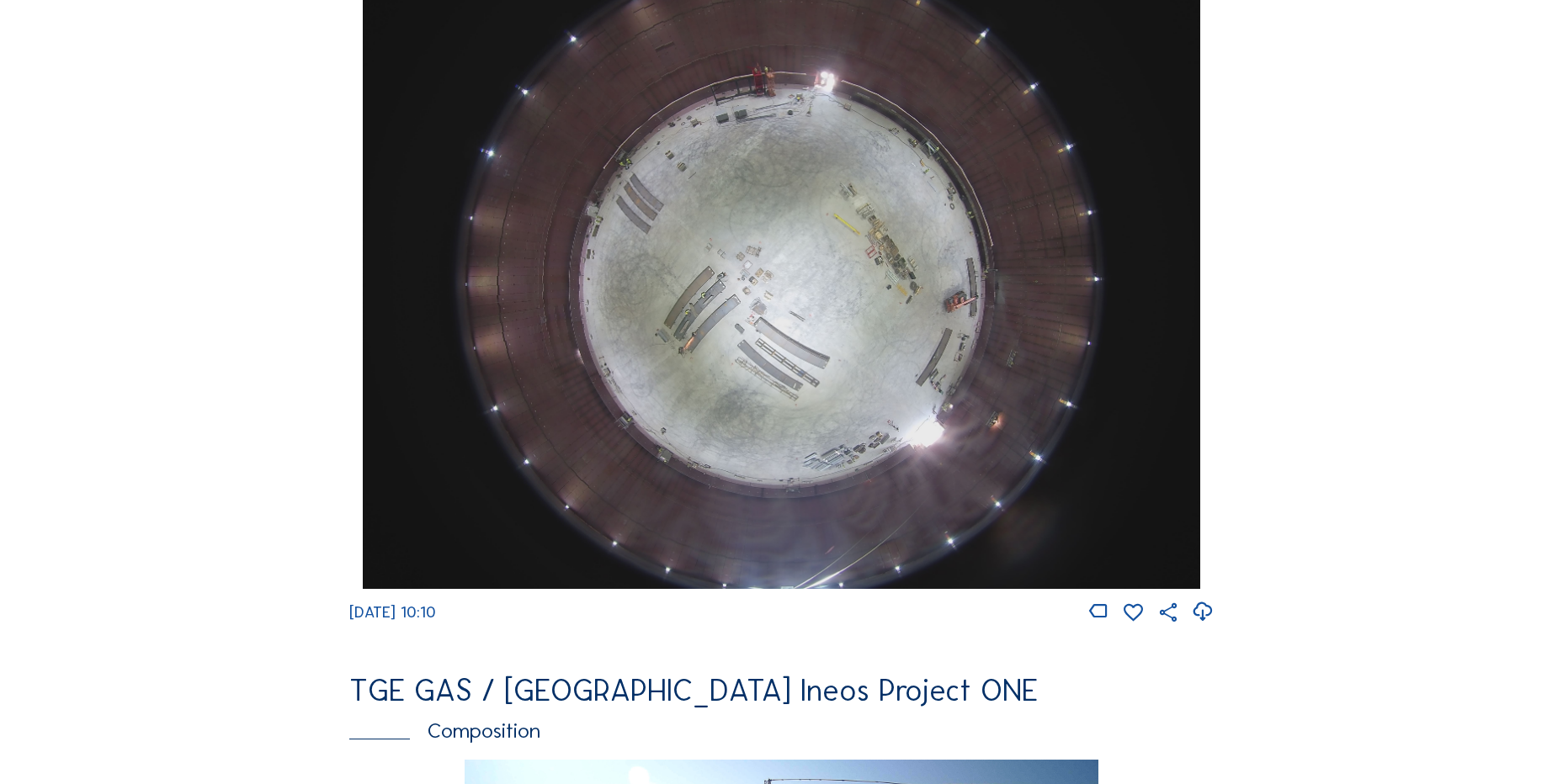
click at [1207, 626] on icon at bounding box center [1202, 612] width 22 height 27
